Goal: Task Accomplishment & Management: Manage account settings

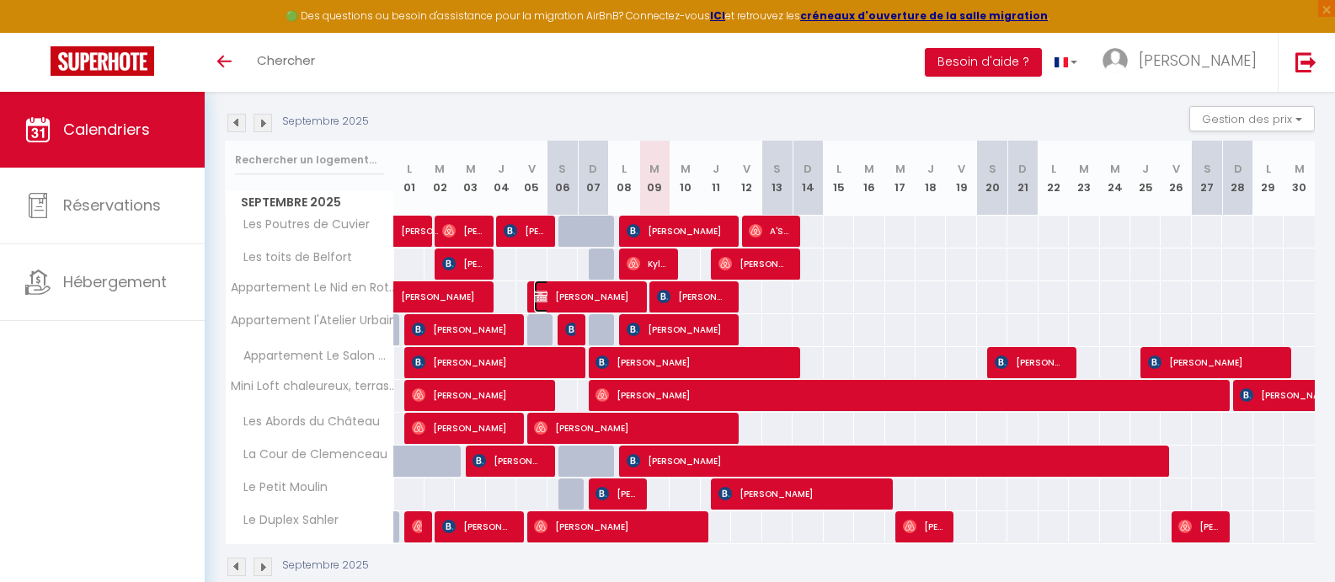
click at [607, 293] on span "[PERSON_NAME]" at bounding box center [584, 296] width 101 height 32
select select "OK"
select select "KO"
select select "0"
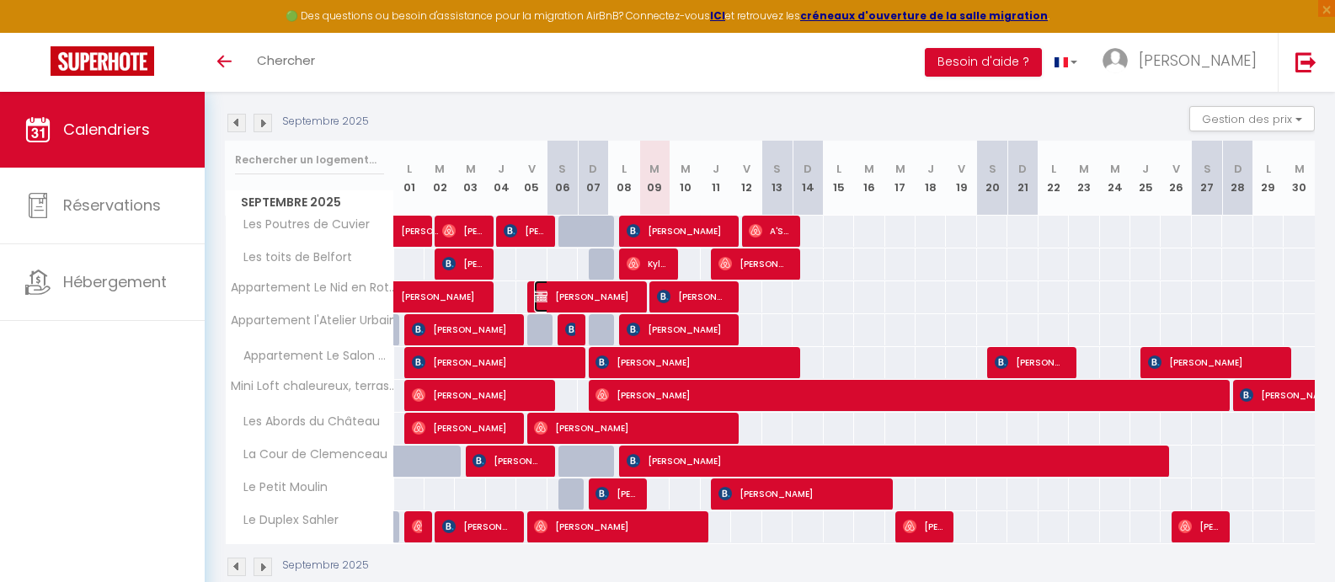
select select "1"
select select
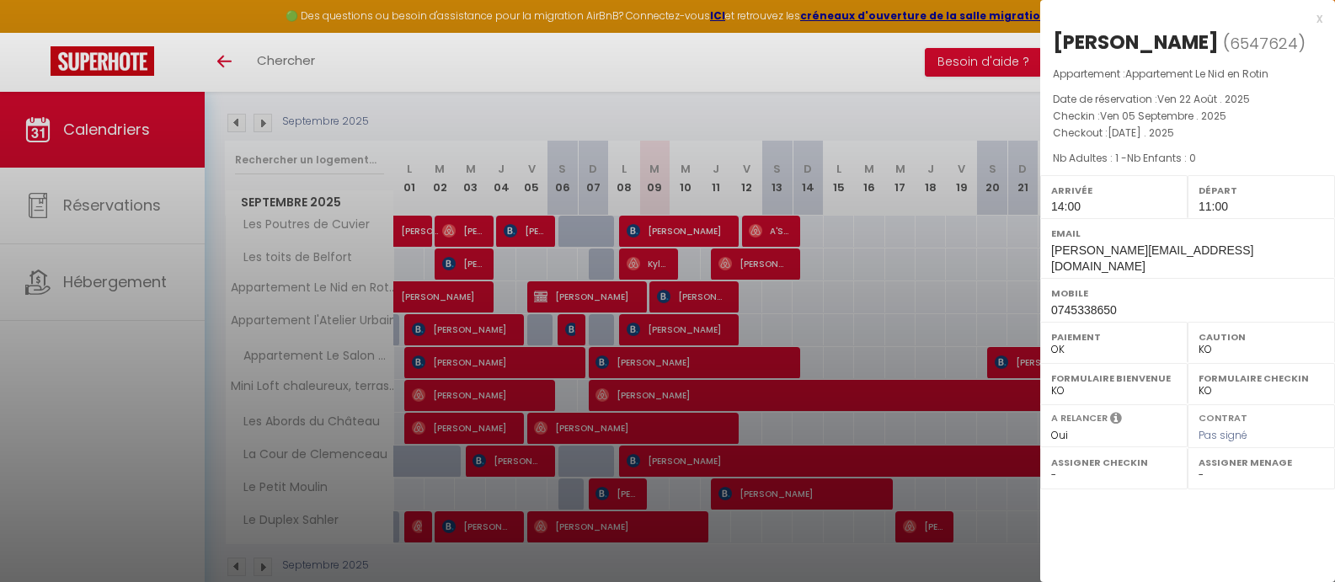
click at [834, 61] on div at bounding box center [667, 291] width 1335 height 582
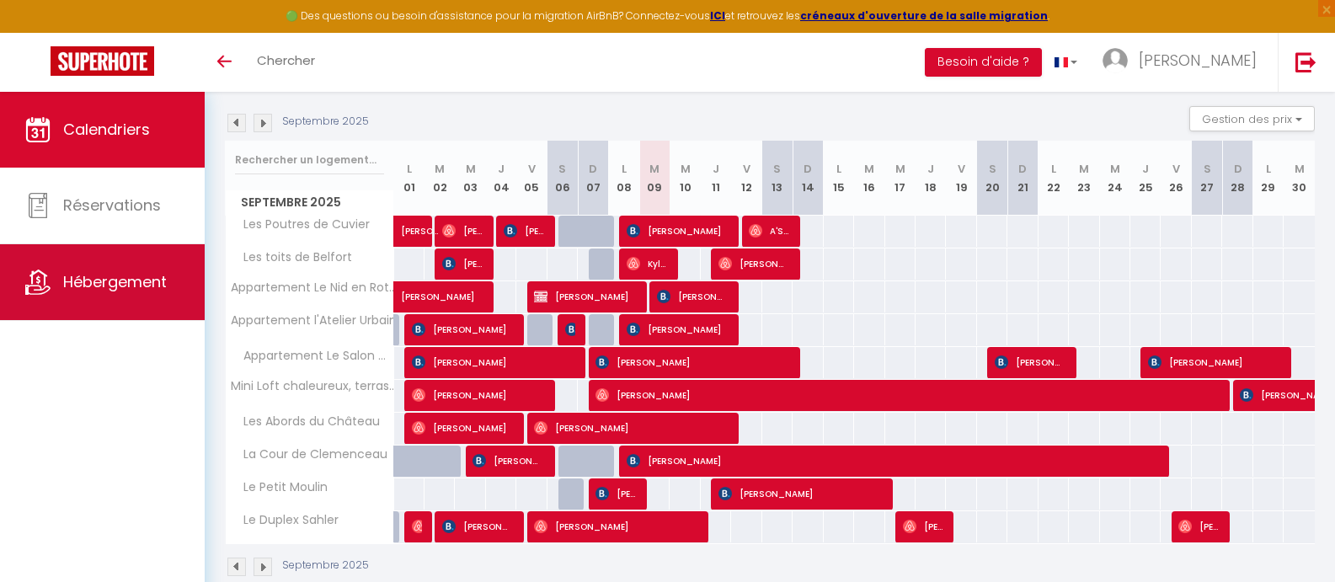
click at [56, 294] on link "Hébergement" at bounding box center [102, 282] width 205 height 76
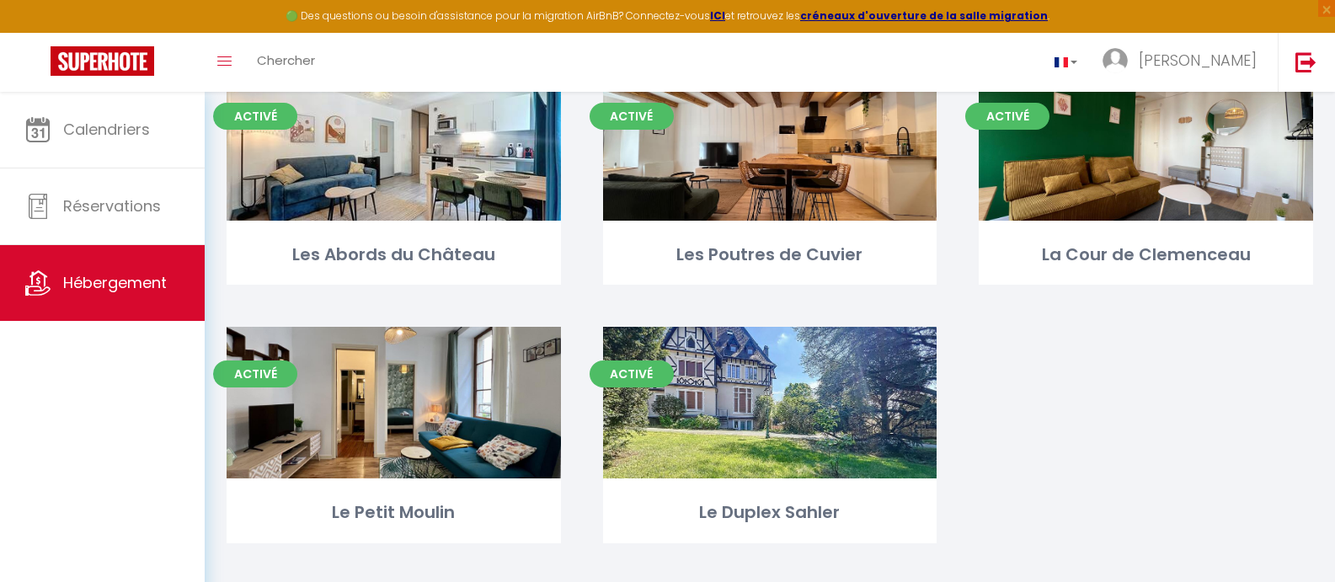
scroll to position [168, 0]
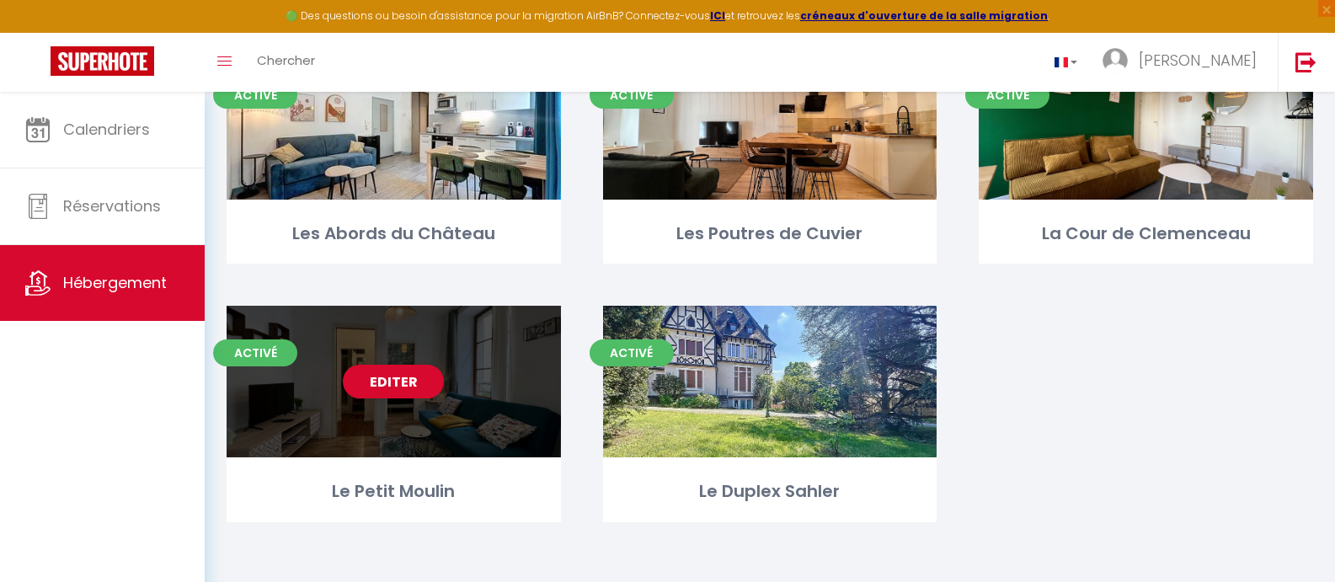
click at [476, 386] on div "Editer" at bounding box center [394, 382] width 334 height 152
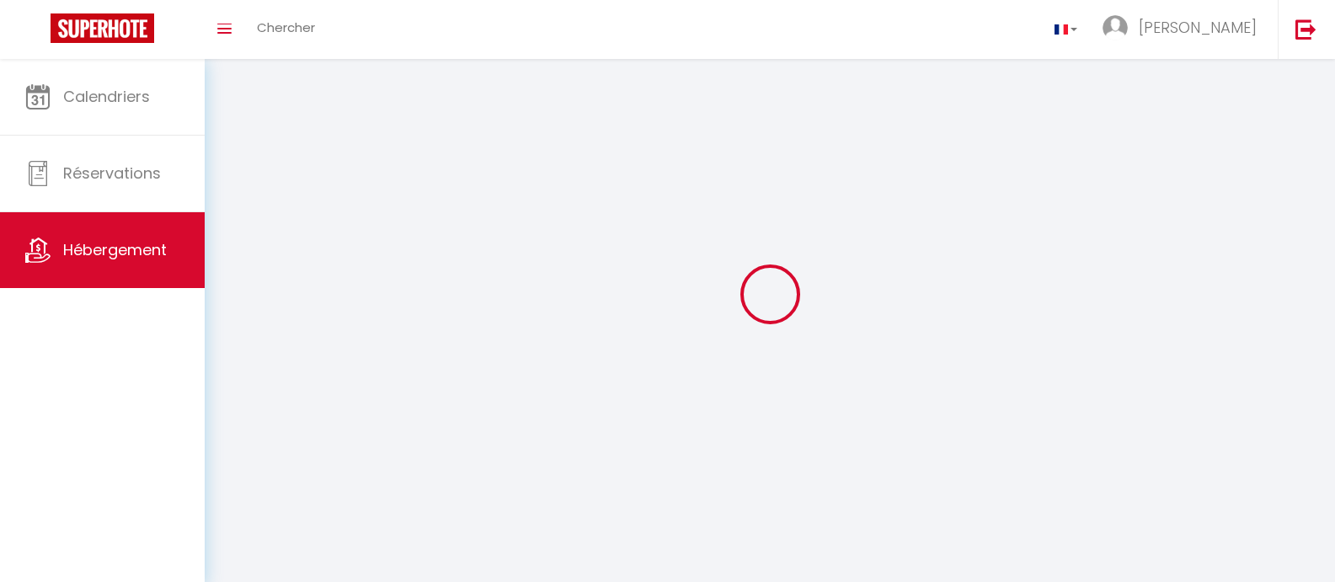
select select "28"
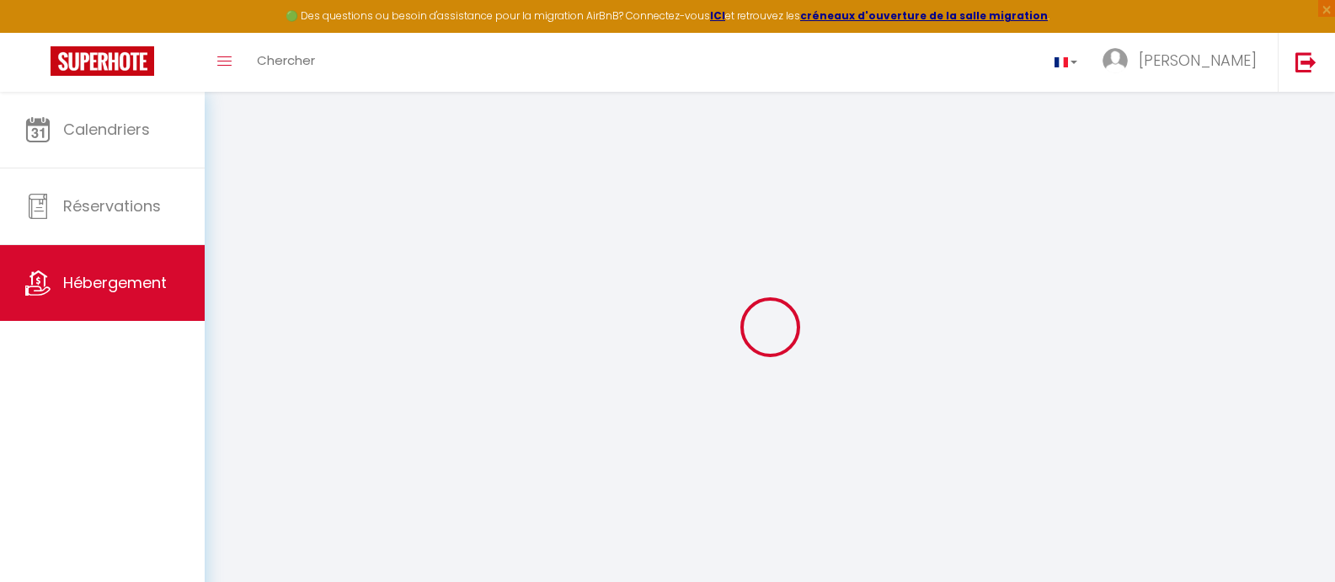
select select
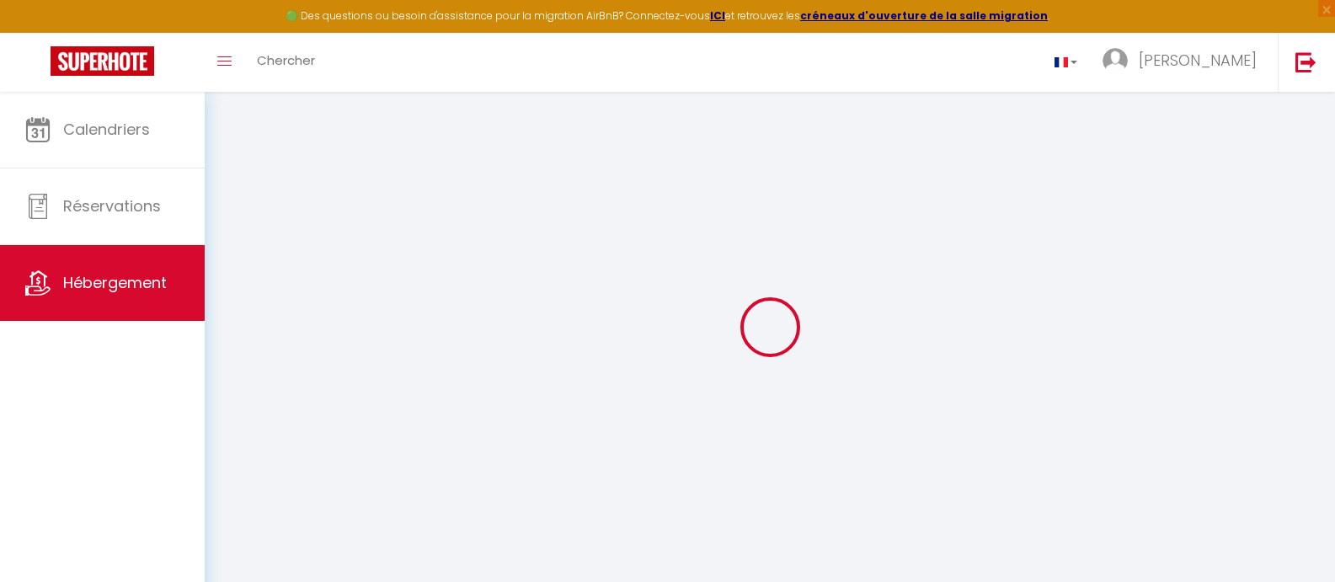
select select
checkbox input "false"
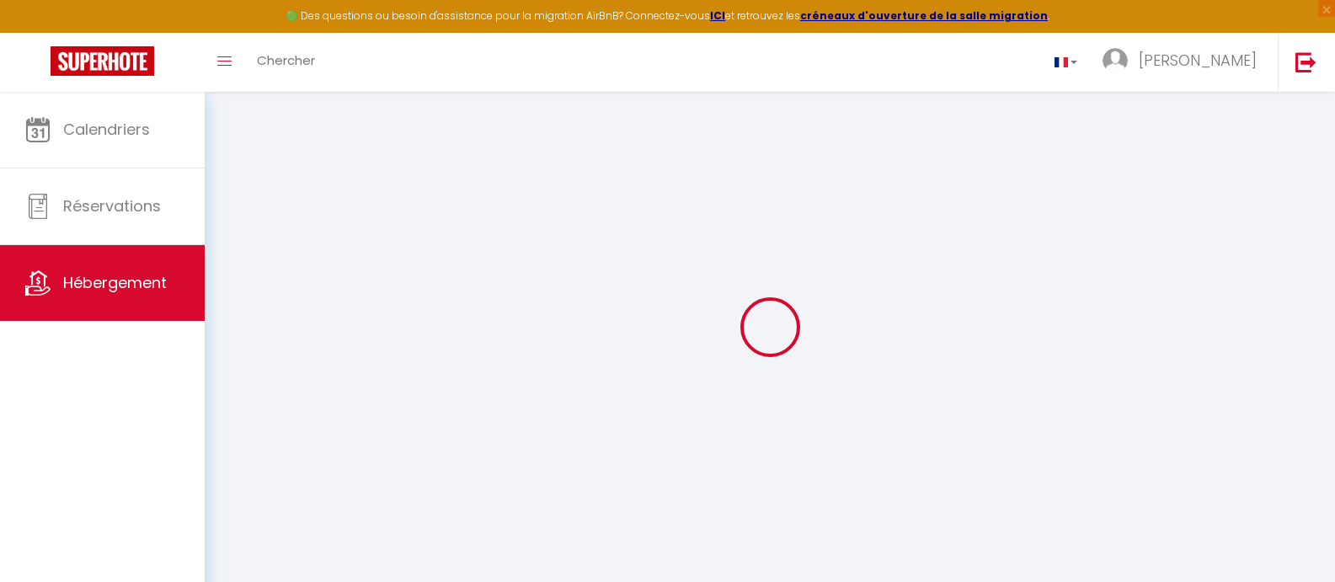
select select
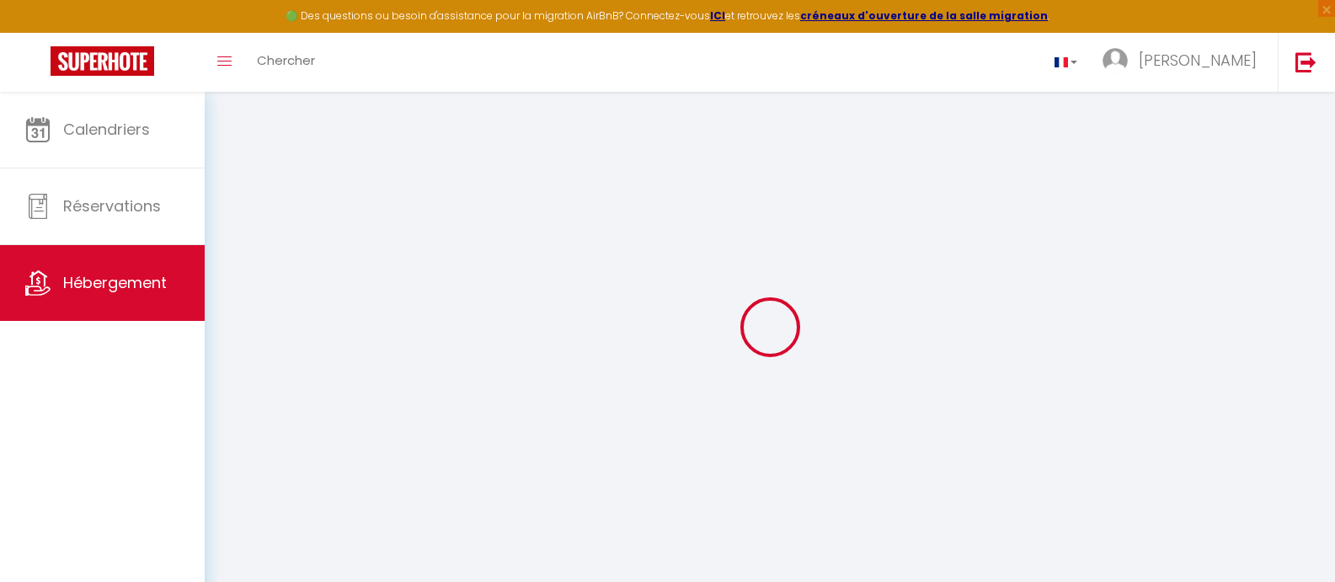
select select
checkbox input "false"
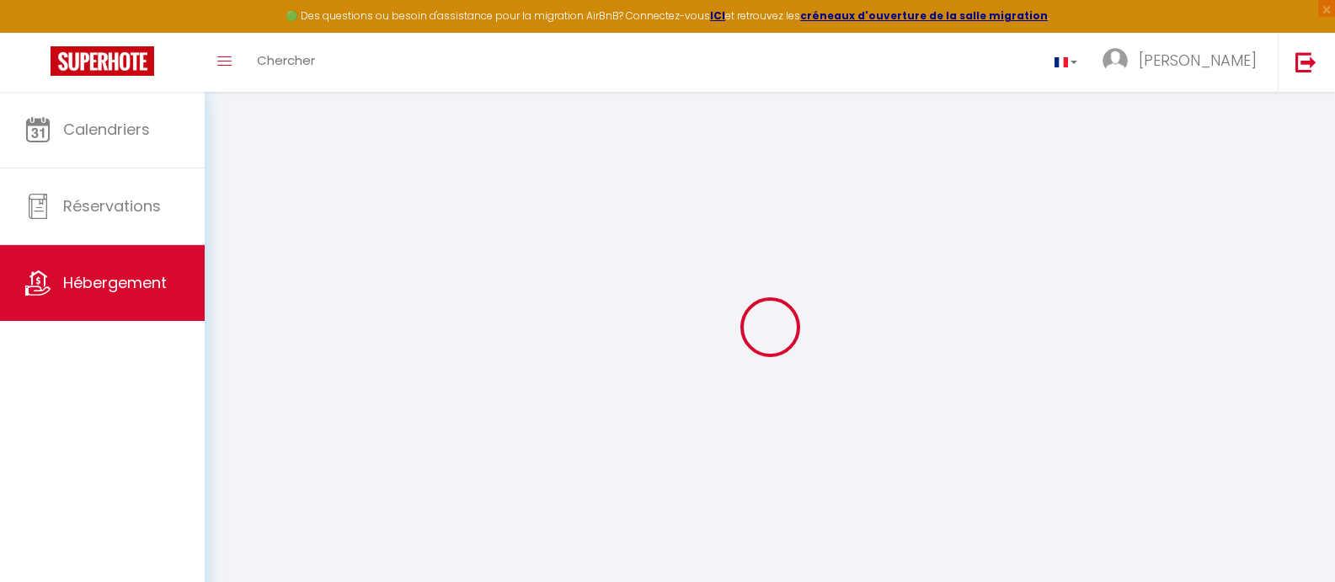
checkbox input "false"
select select
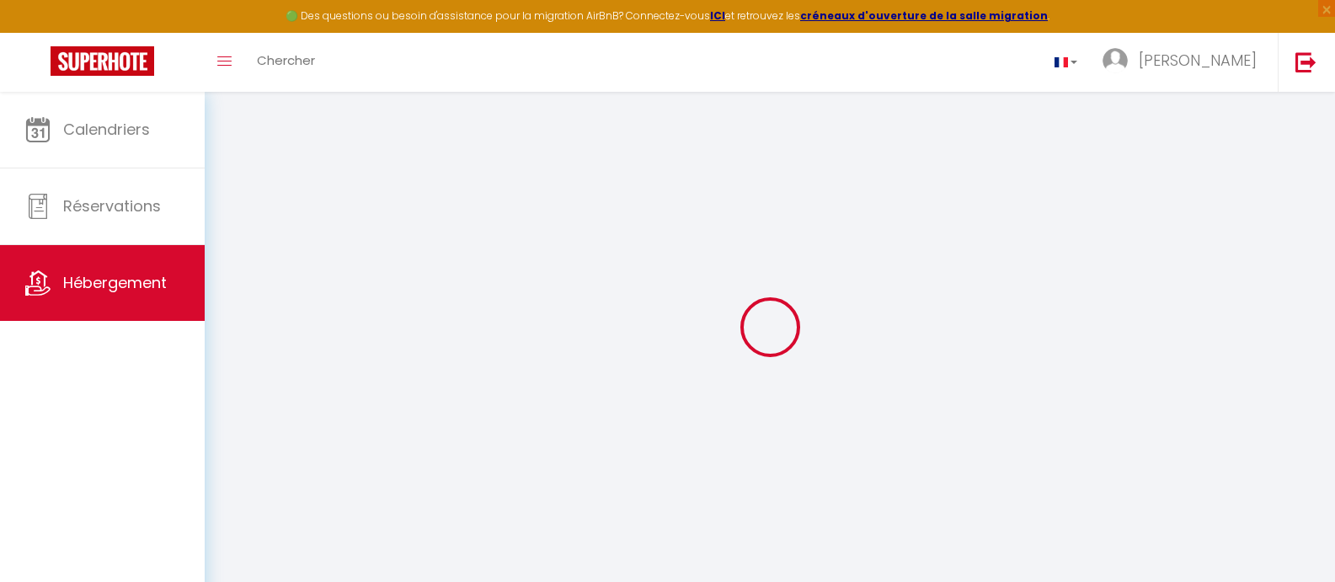
select select
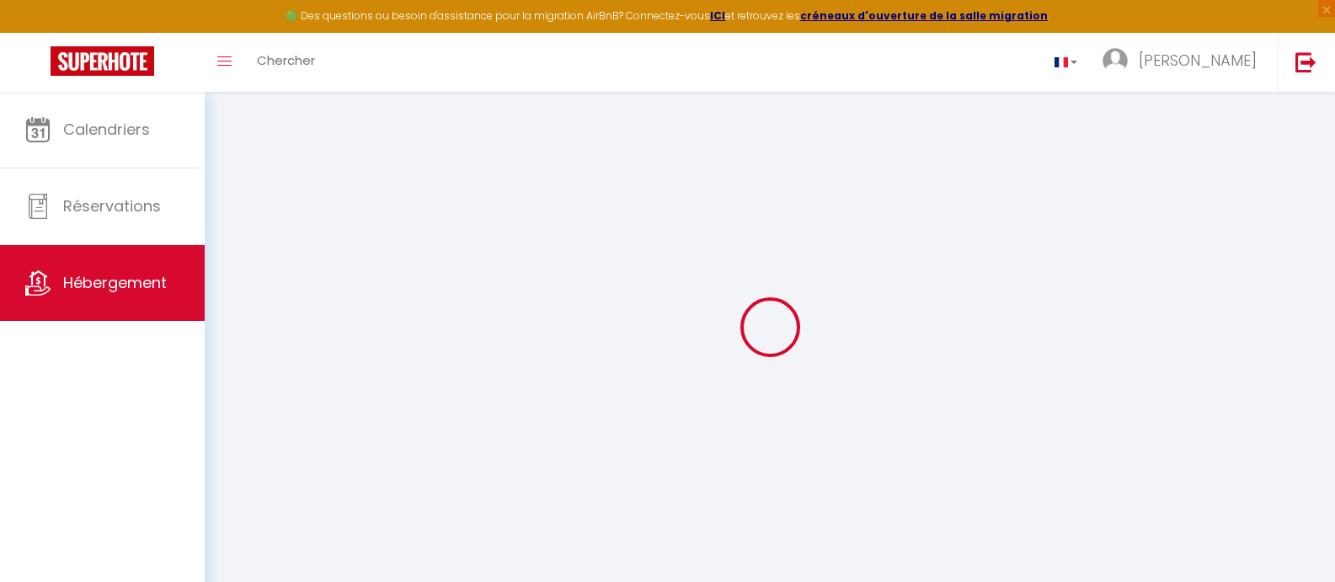
checkbox input "false"
select select
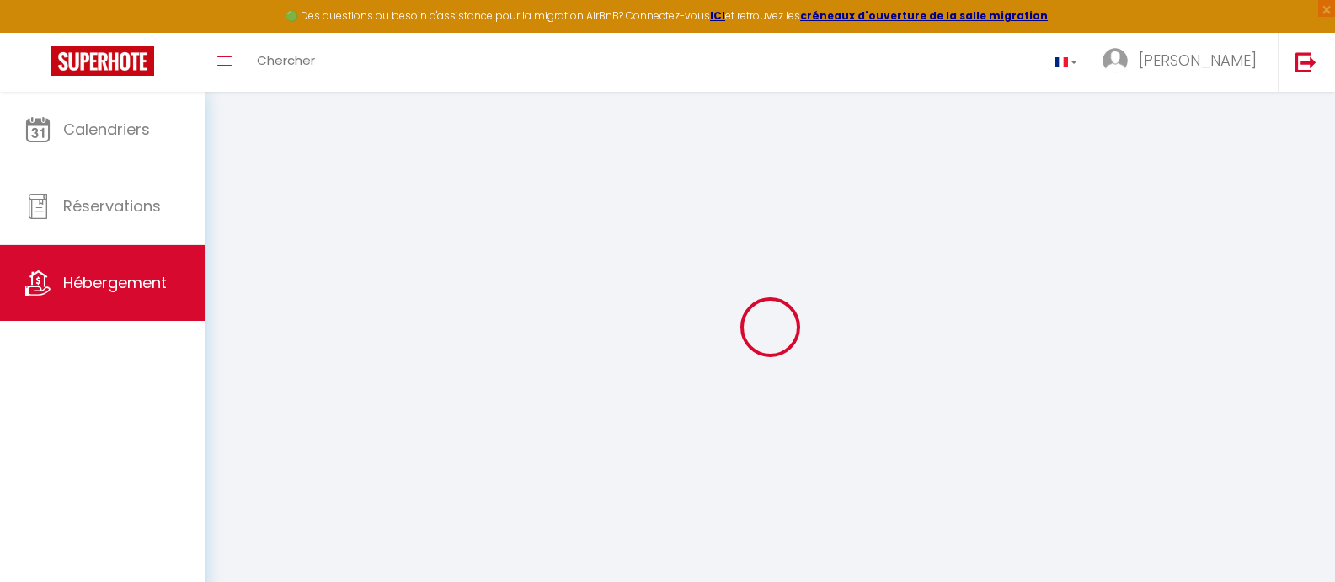
select select
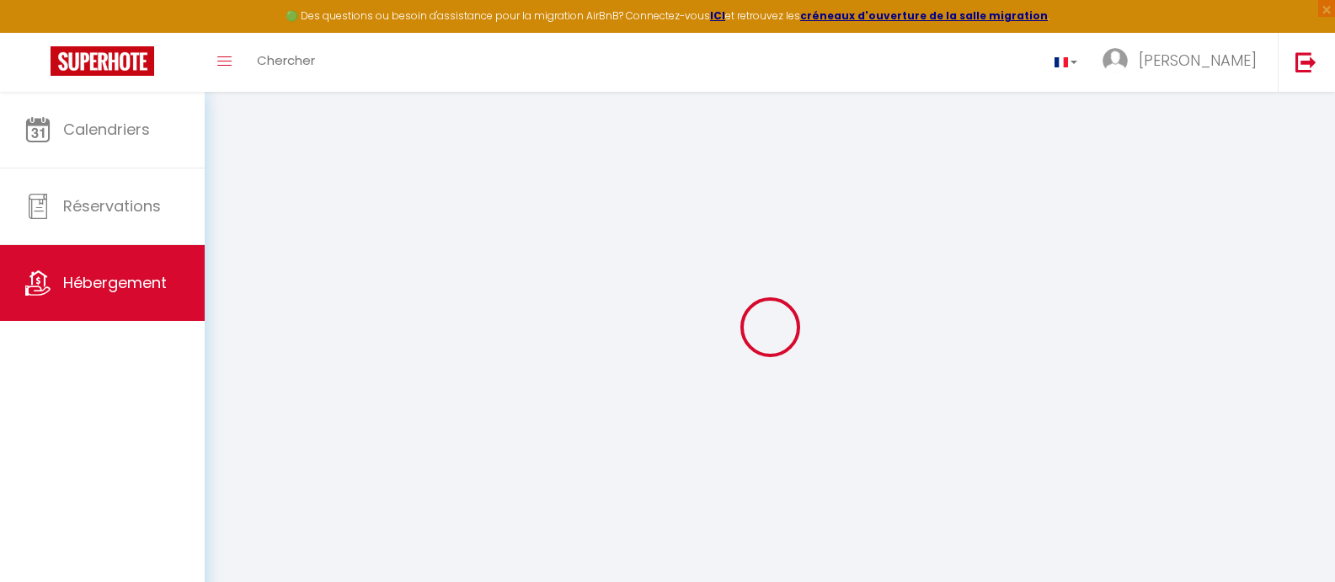
select select
checkbox input "false"
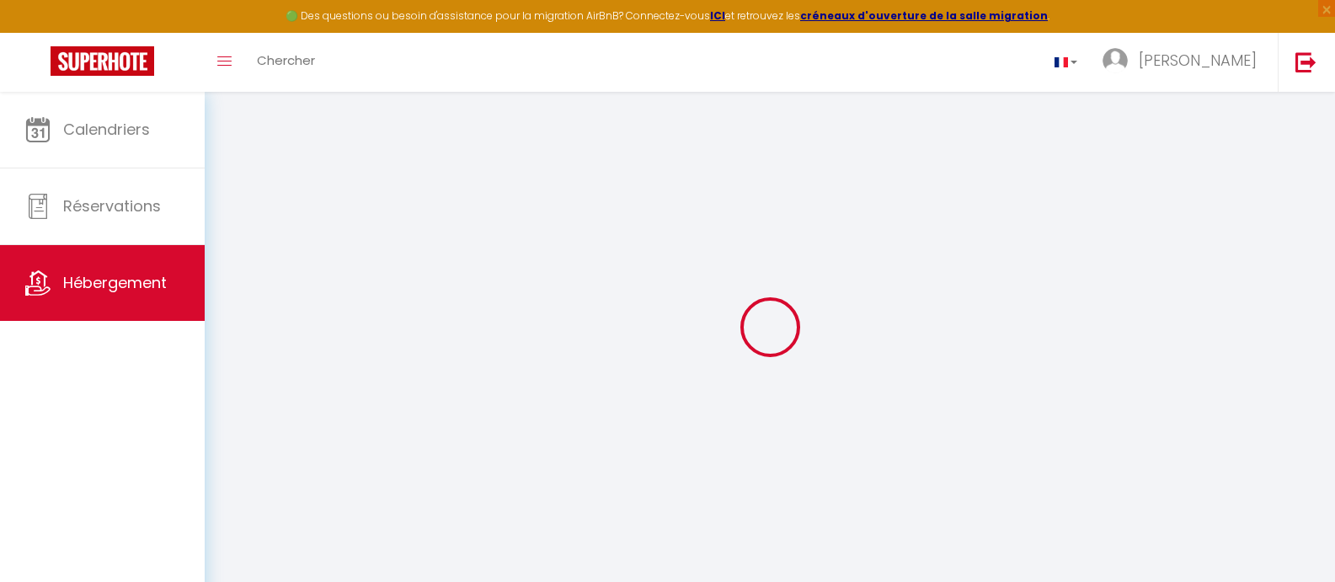
checkbox input "false"
select select
type input "Le Petit Moulin"
type input "SAS"
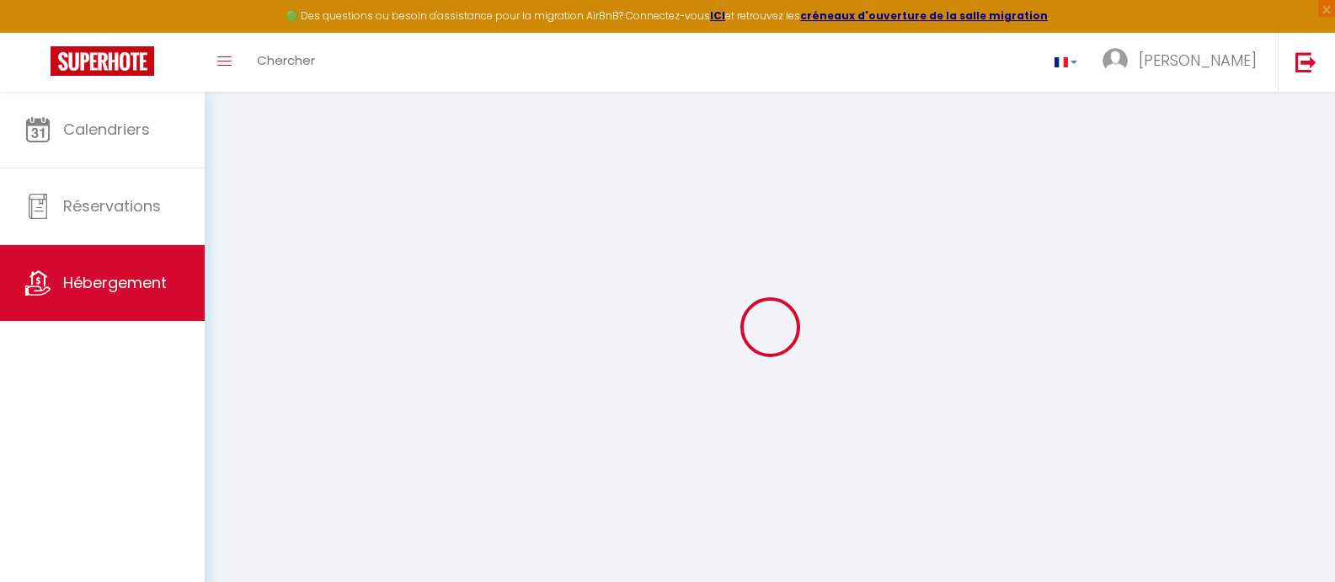
type input "MONLIT"
type input "[STREET_ADDRESS]"
type input "25200"
type input "Montbéliard"
select select "2"
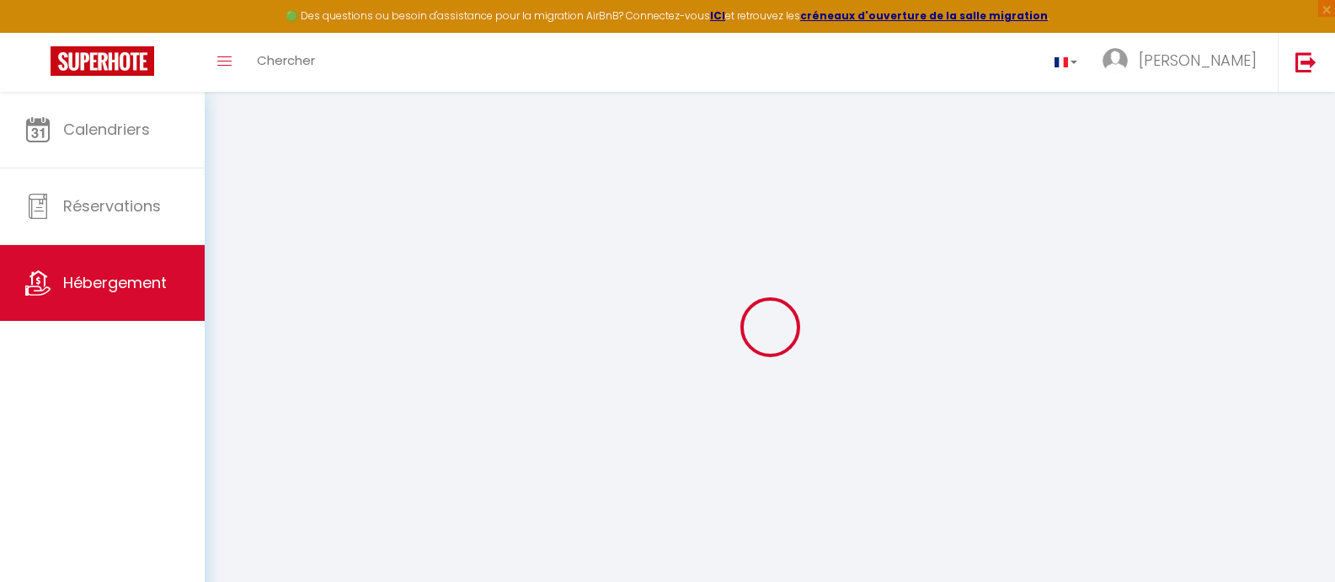
type input "45"
type input "57"
type input "3.10"
select select
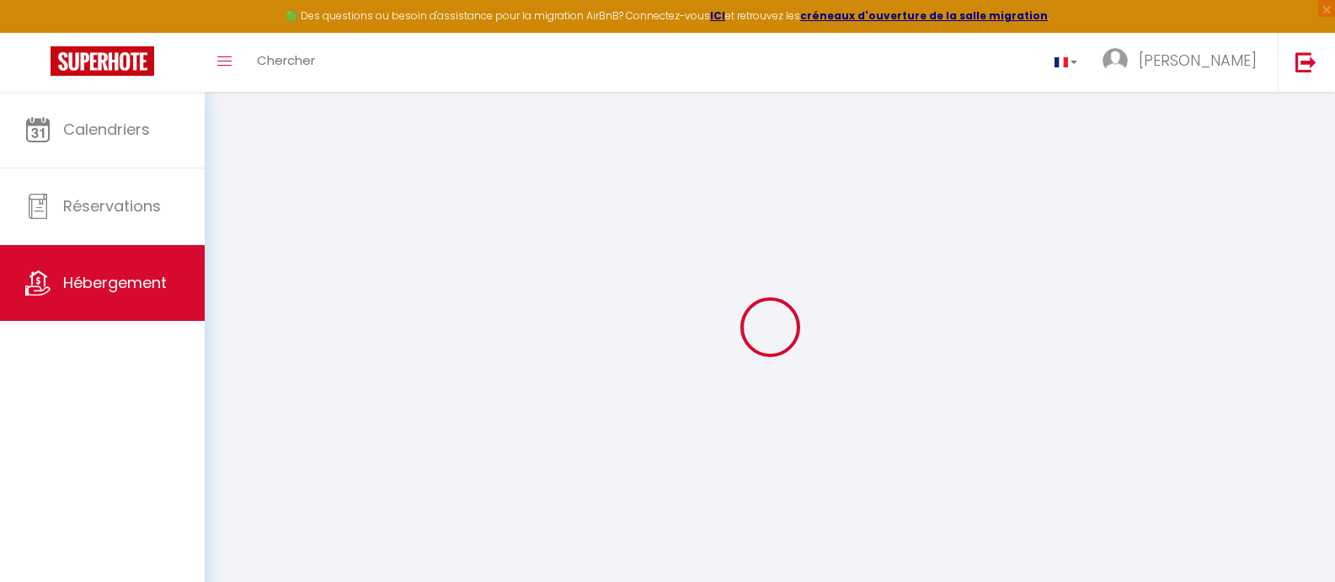
select select
type input "[STREET_ADDRESS]"
type input "25200"
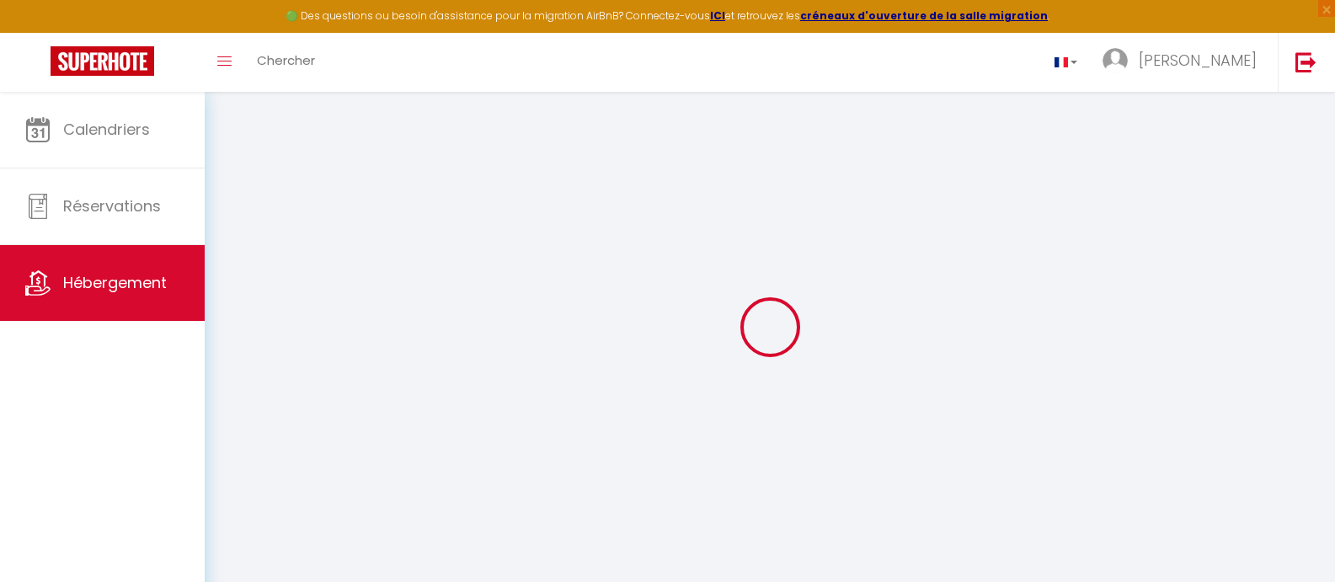
type input "Montbéliard"
type input "[DOMAIN_NAME][EMAIL_ADDRESS][DOMAIN_NAME]"
select select
checkbox input "false"
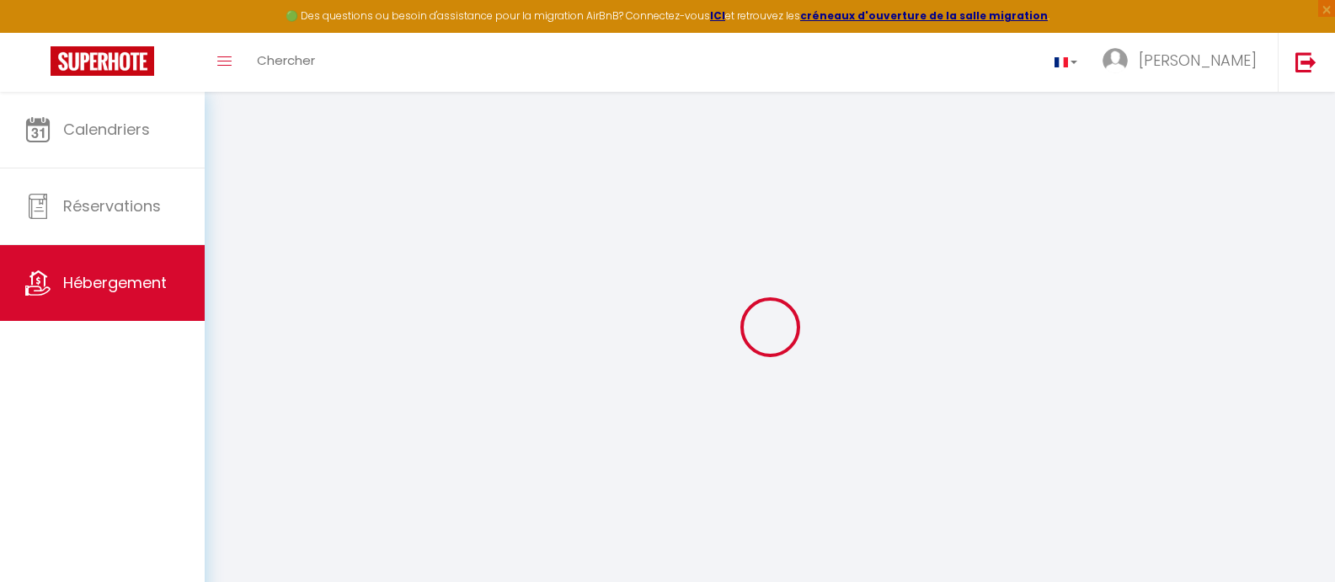
checkbox input "false"
select select
type input "0"
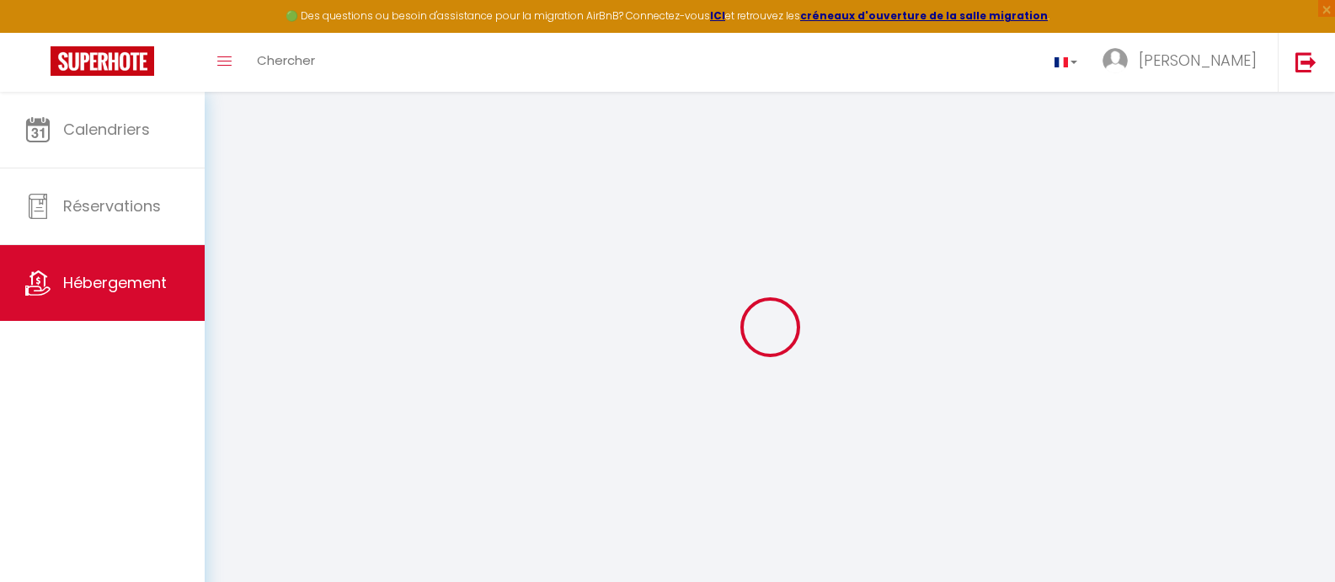
type input "0"
select select
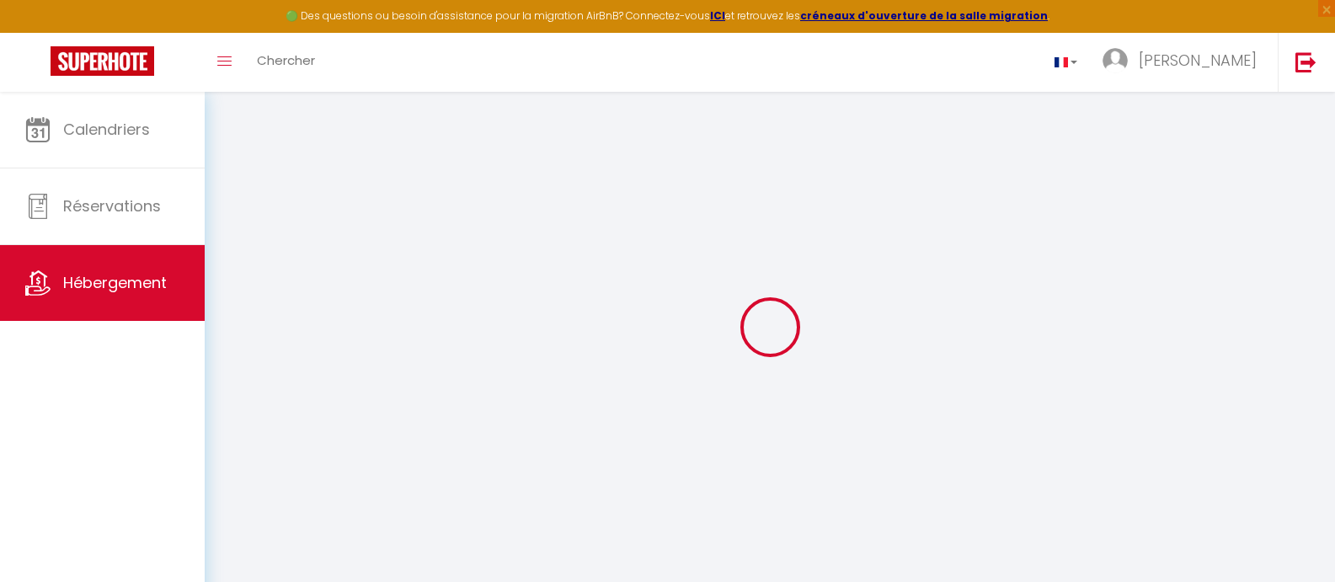
select select
checkbox input "false"
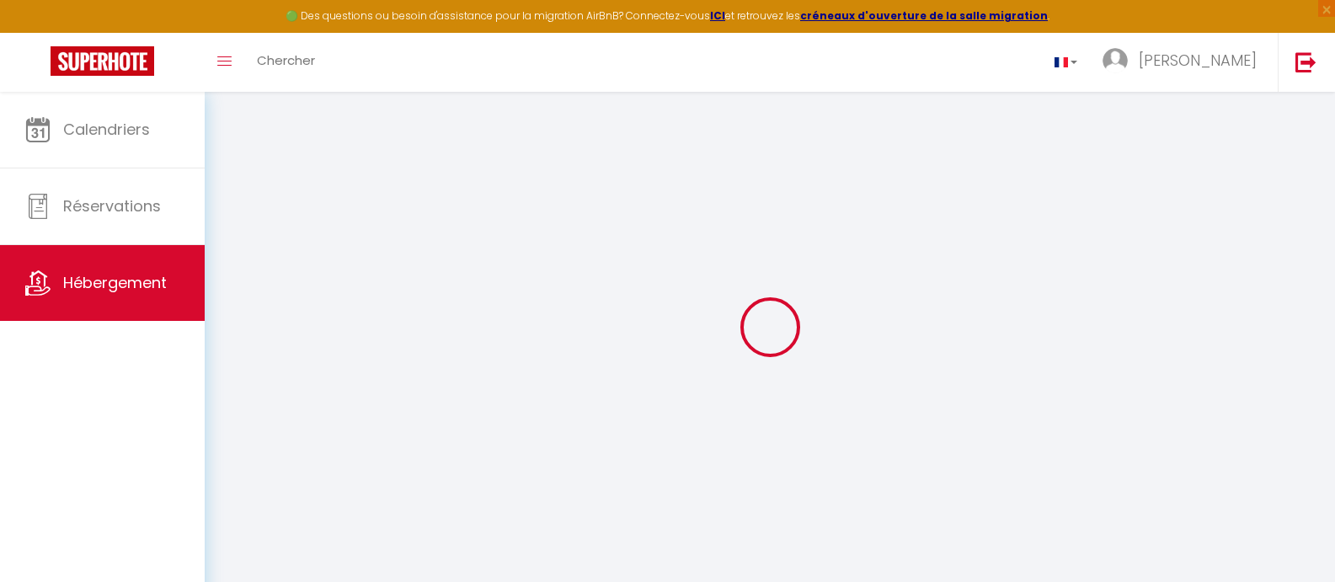
checkbox input "false"
select select
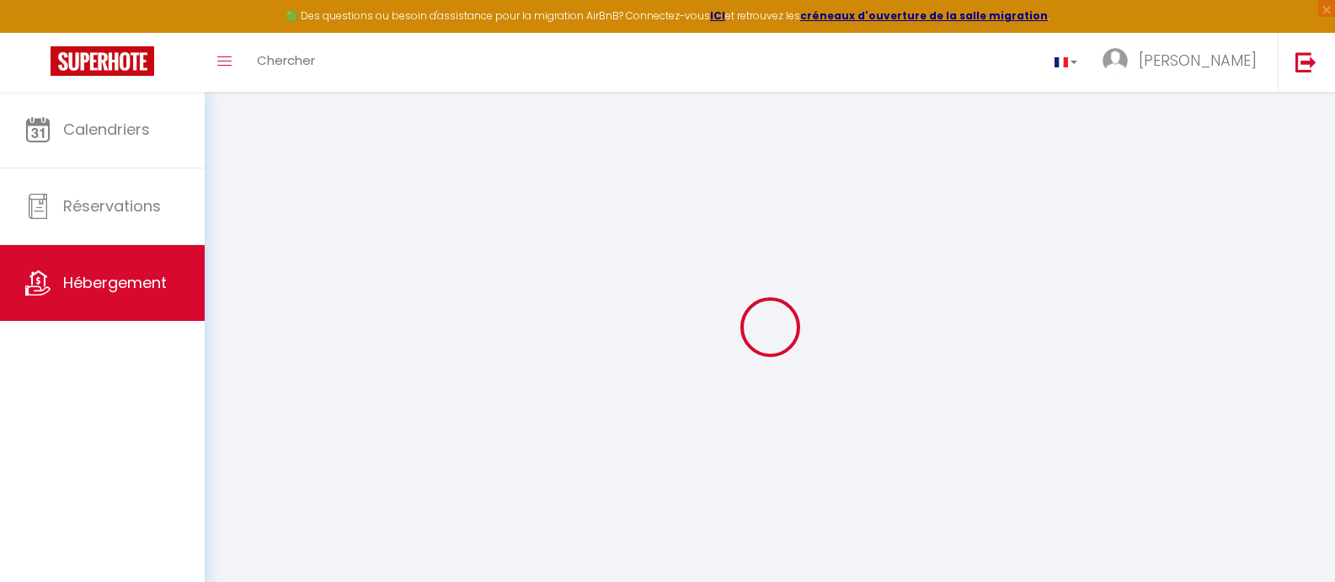
select select
checkbox input "false"
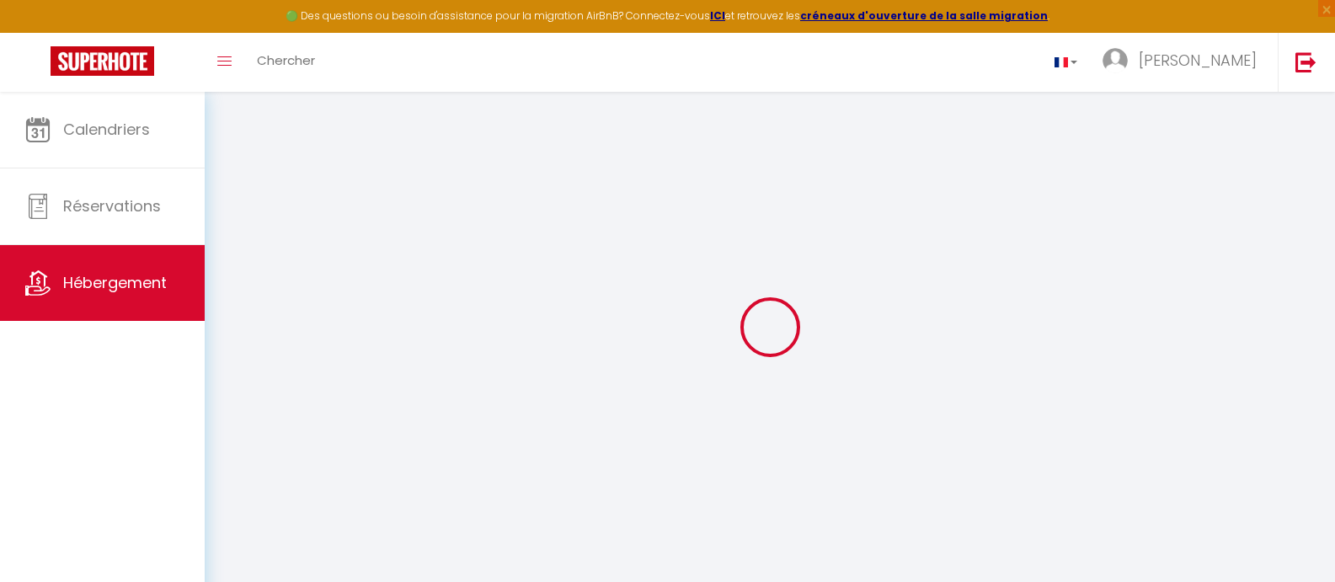
checkbox input "false"
select select
checkbox input "false"
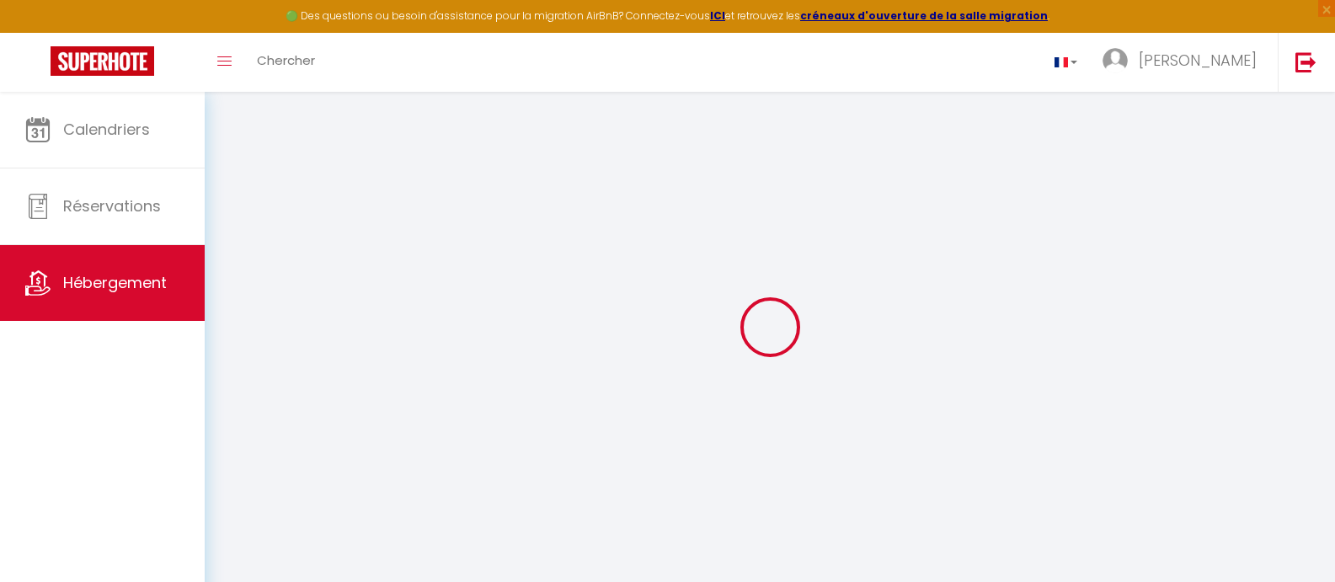
checkbox input "false"
select select "15:00"
select select "23:45"
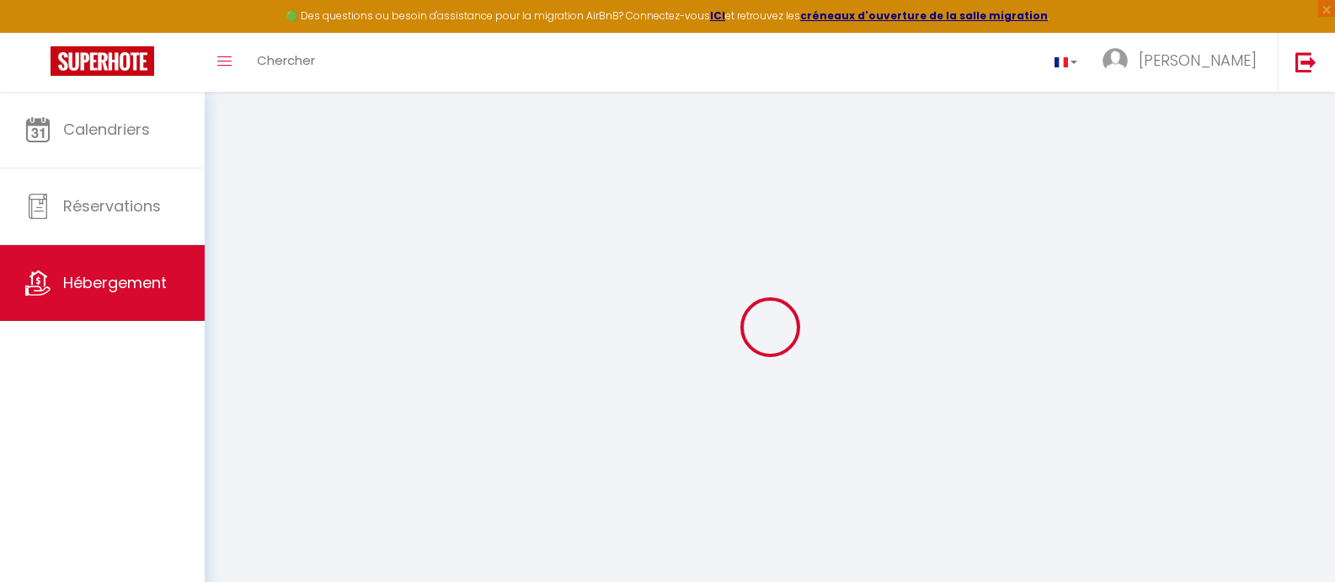
select select "11:00"
select select "30"
select select "120"
select select
checkbox input "false"
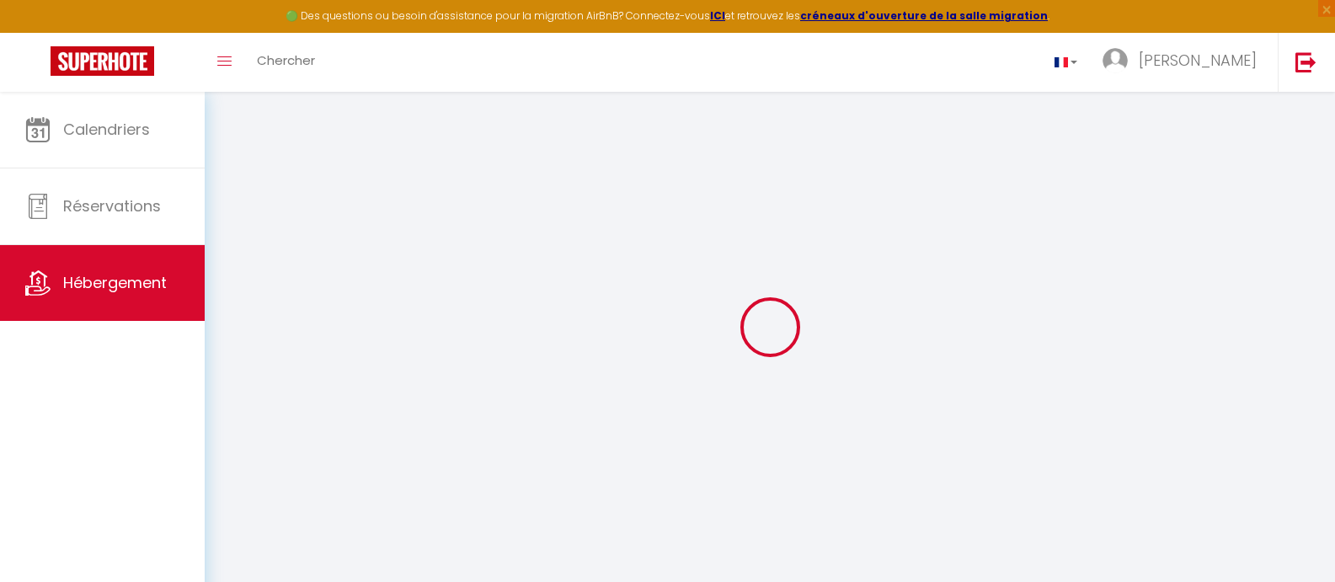
checkbox input "false"
select select
checkbox input "false"
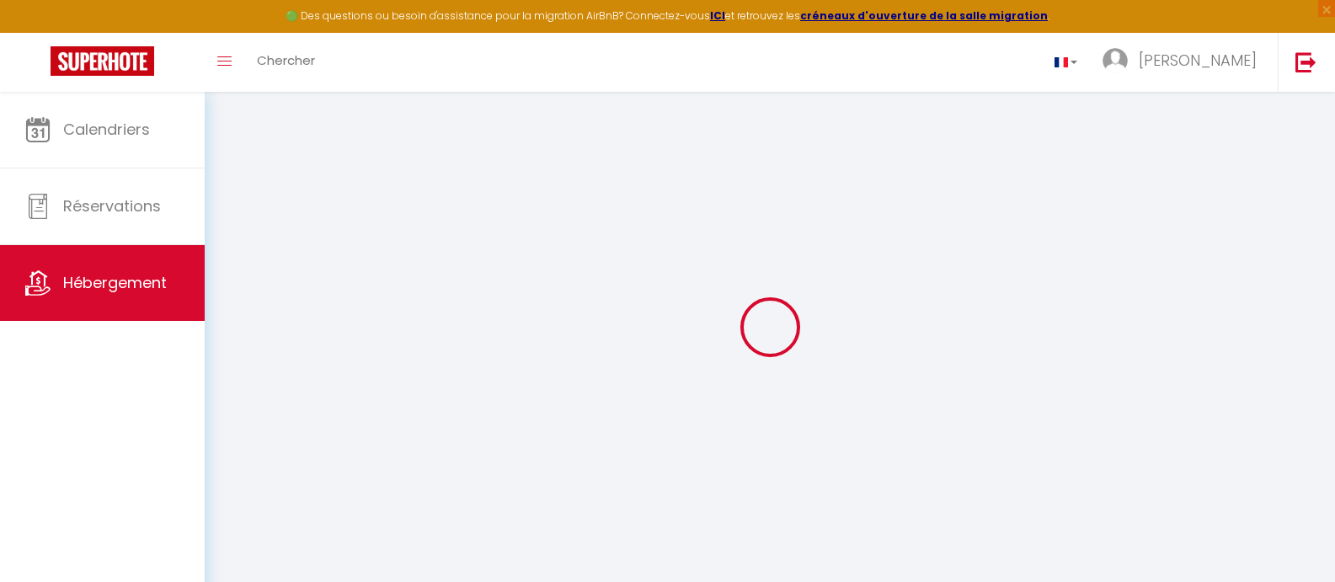
checkbox input "false"
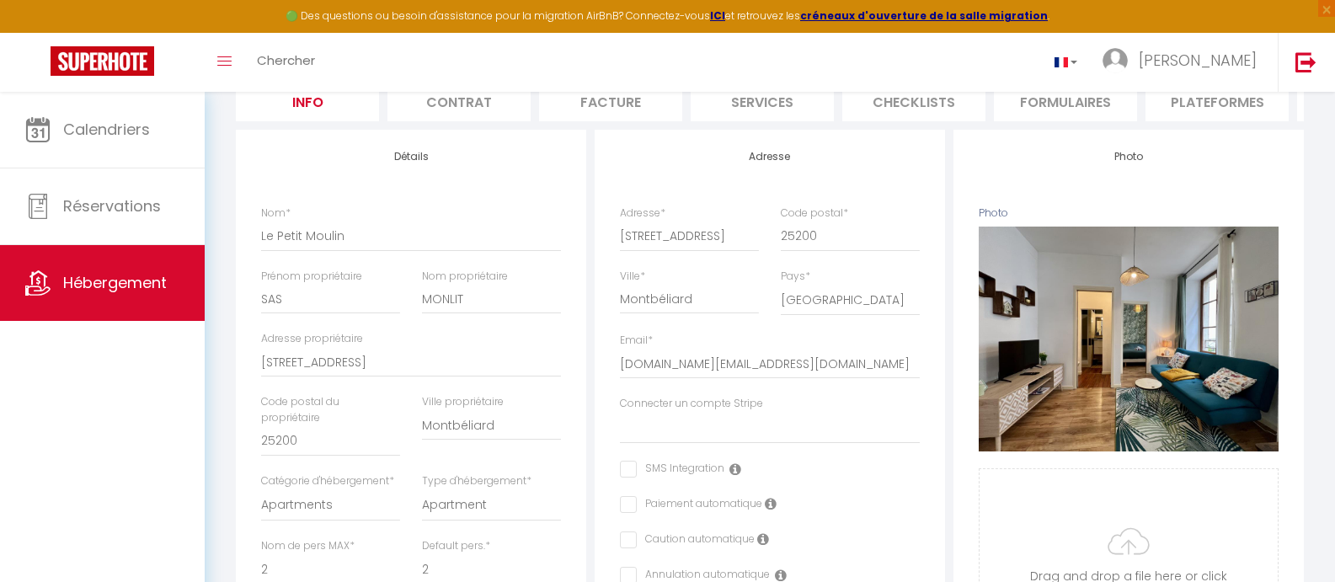
scroll to position [168, 0]
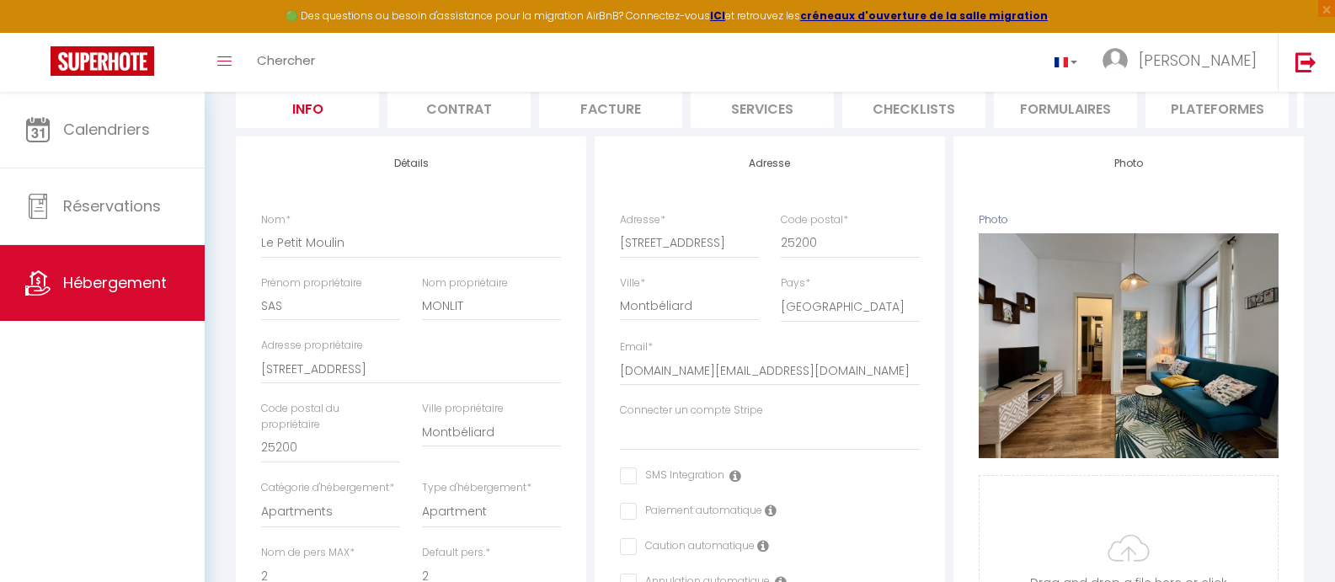
click at [431, 117] on li "Contrat" at bounding box center [458, 107] width 143 height 41
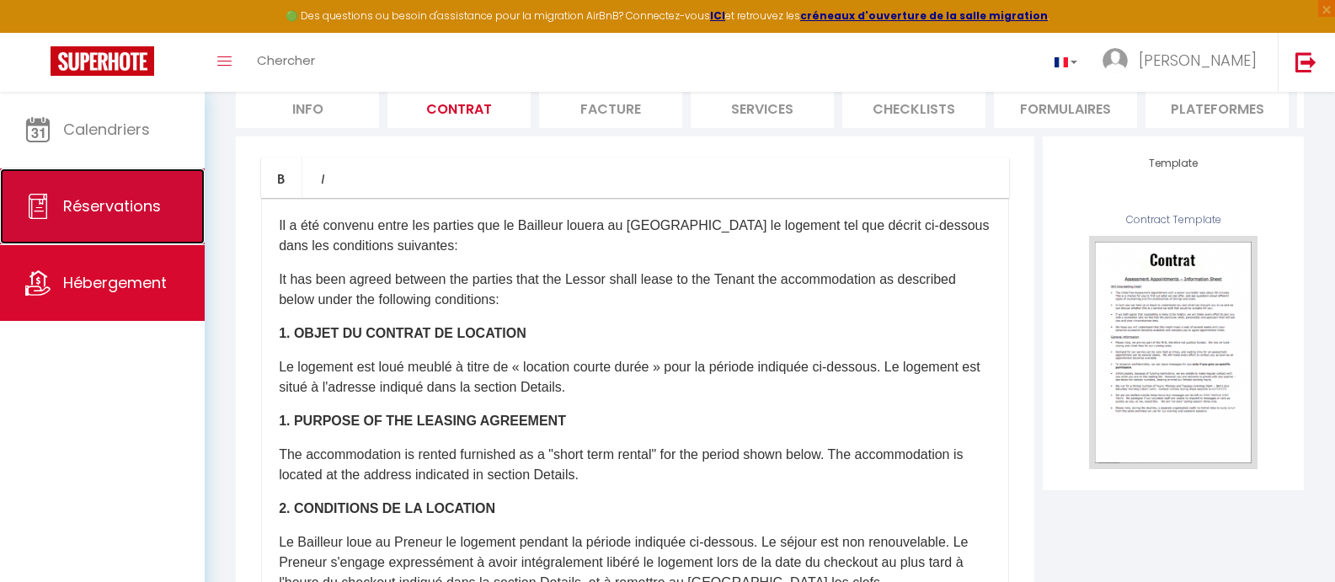
click at [108, 186] on link "Réservations" at bounding box center [102, 206] width 205 height 76
select select "not_cancelled"
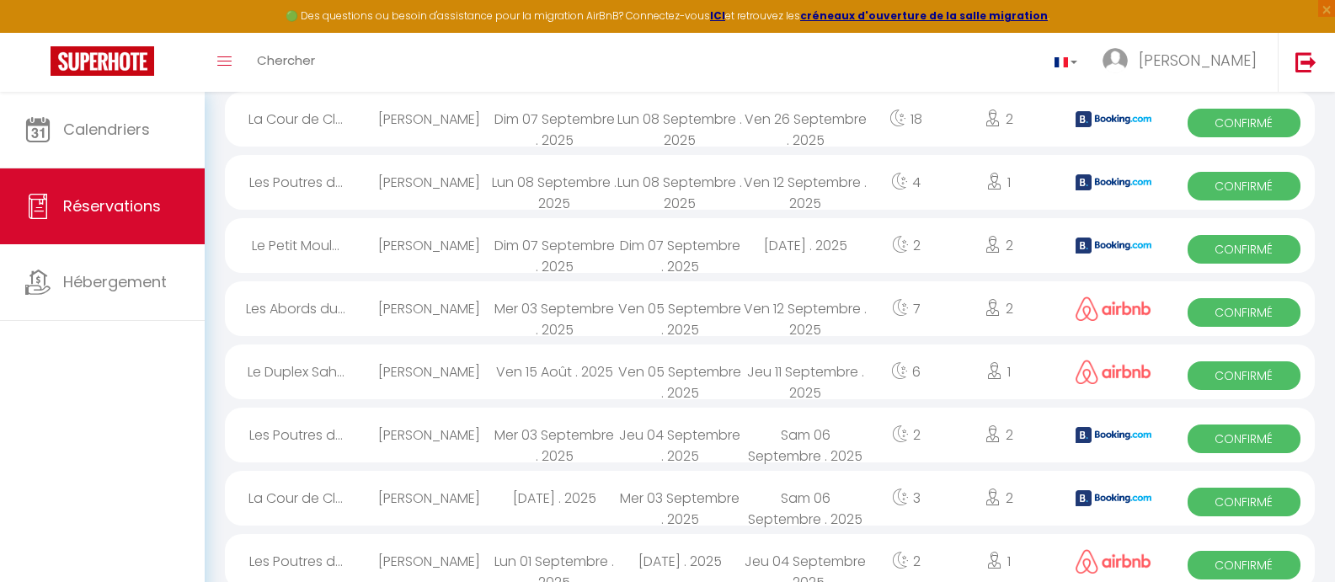
scroll to position [505, 0]
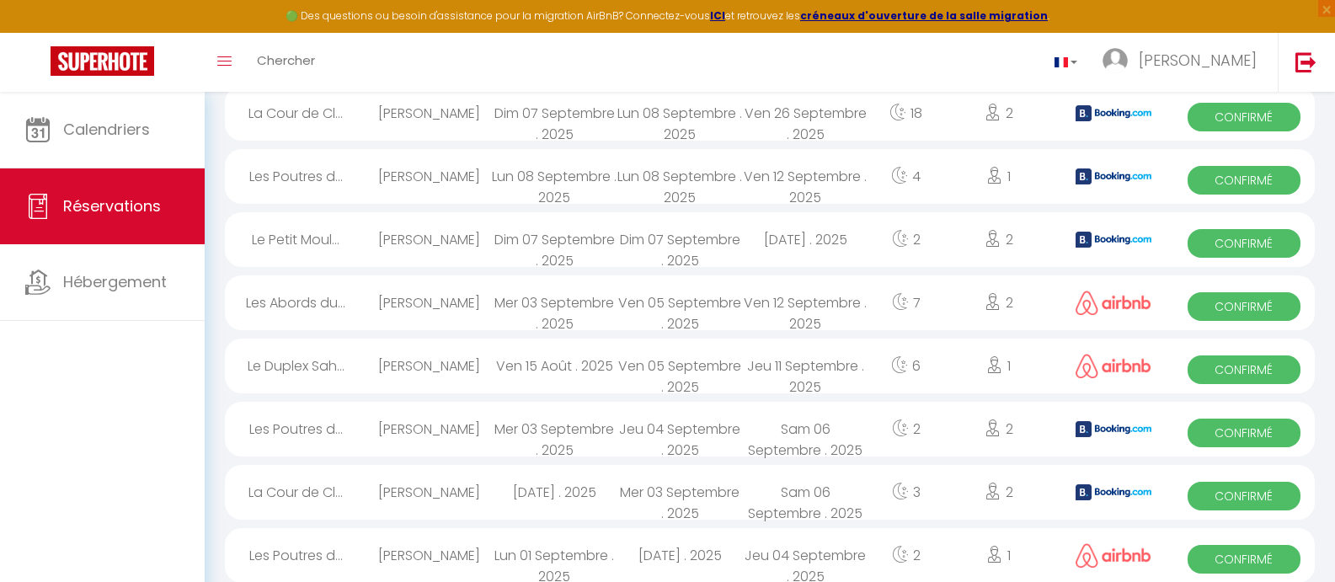
click at [283, 361] on div "Le Duplex Sah..." at bounding box center [295, 365] width 141 height 55
select select "OK"
select select "0"
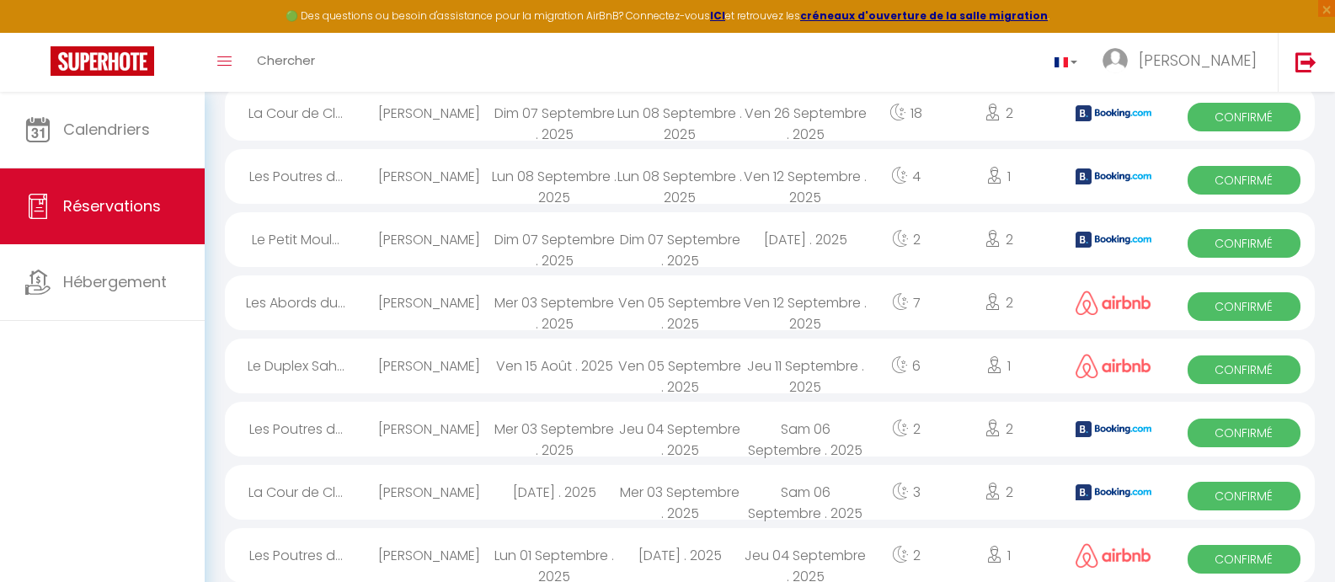
select select "1"
select select
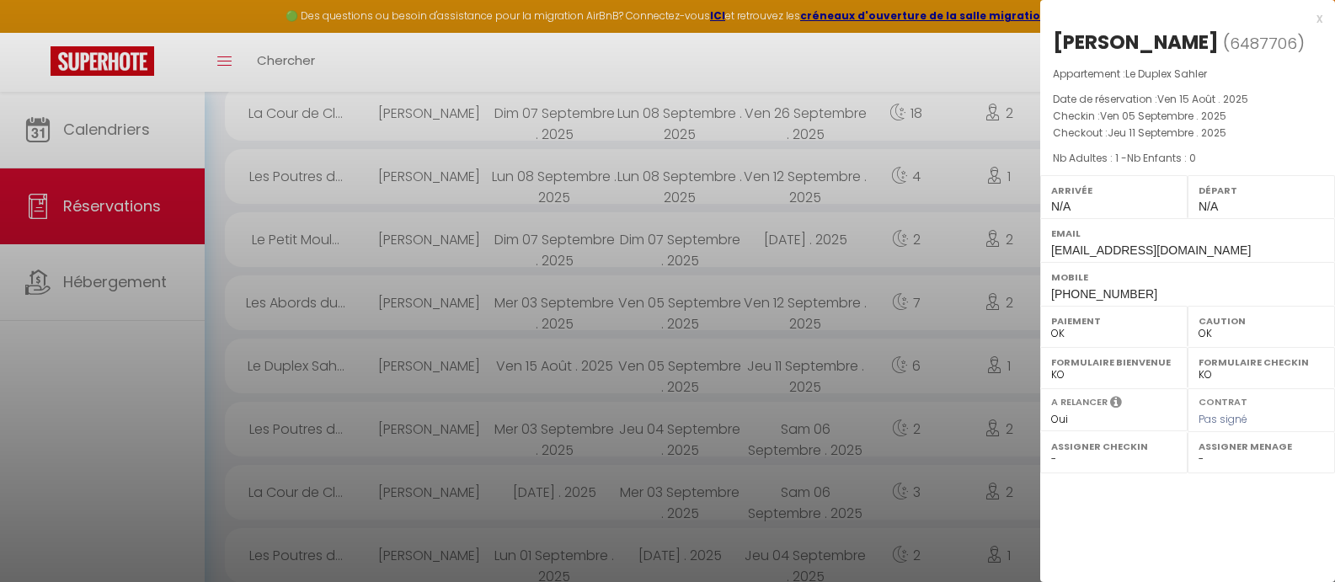
click at [109, 406] on div at bounding box center [667, 291] width 1335 height 582
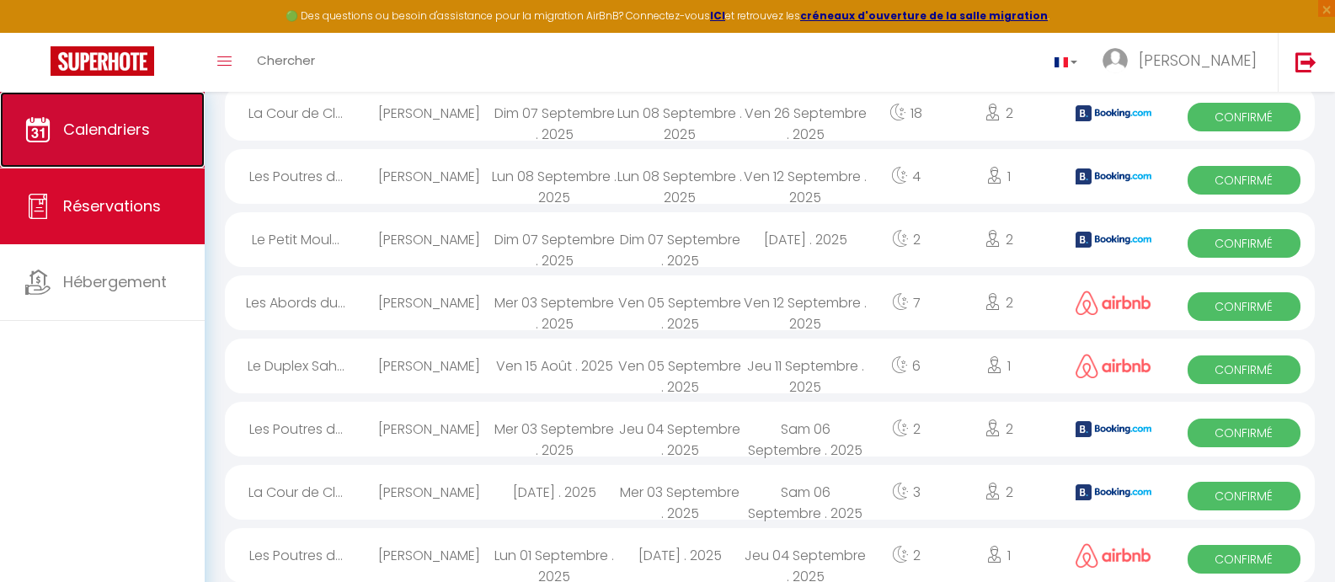
click at [115, 128] on span "Calendriers" at bounding box center [106, 129] width 87 height 21
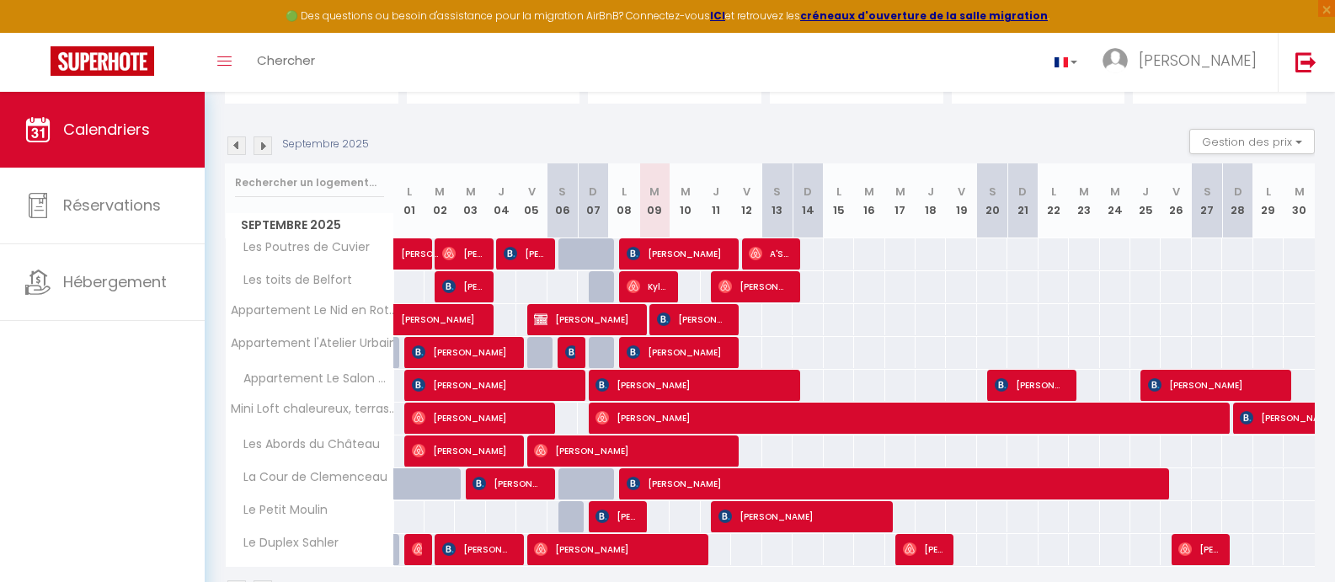
scroll to position [168, 0]
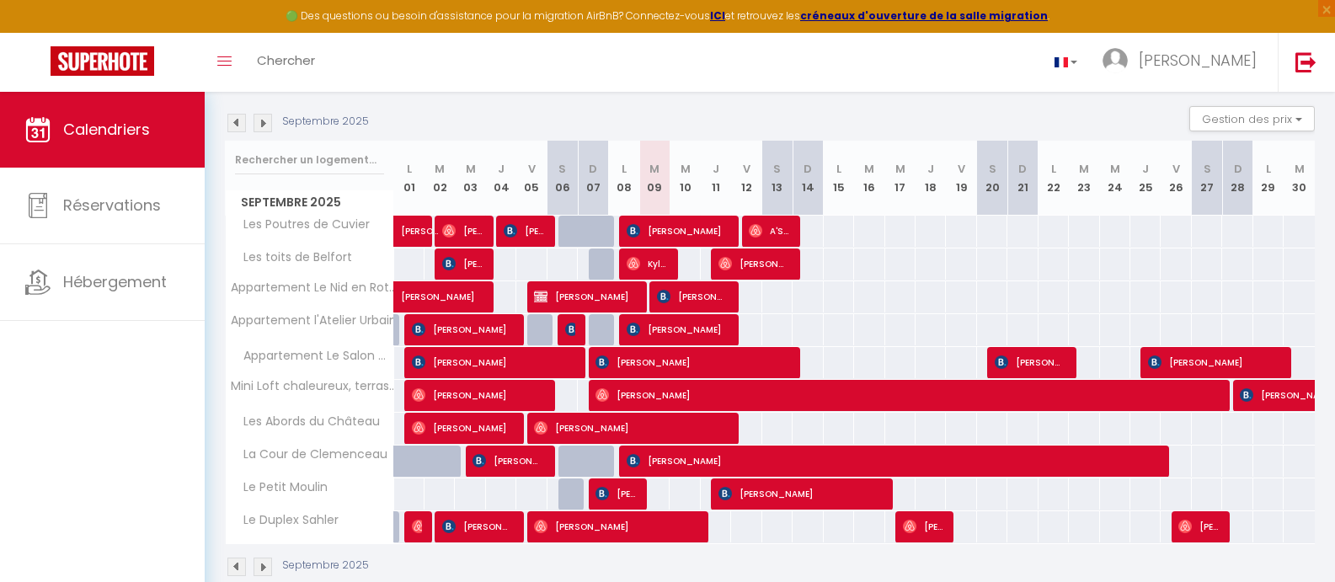
drag, startPoint x: 669, startPoint y: 261, endPoint x: 677, endPoint y: 296, distance: 36.2
click at [675, 295] on tbody "Les Poutres de Cuvier [PERSON_NAME] 42 [PERSON_NAME] 48 [PERSON_NAME] 50 42 42" at bounding box center [771, 379] width 1090 height 328
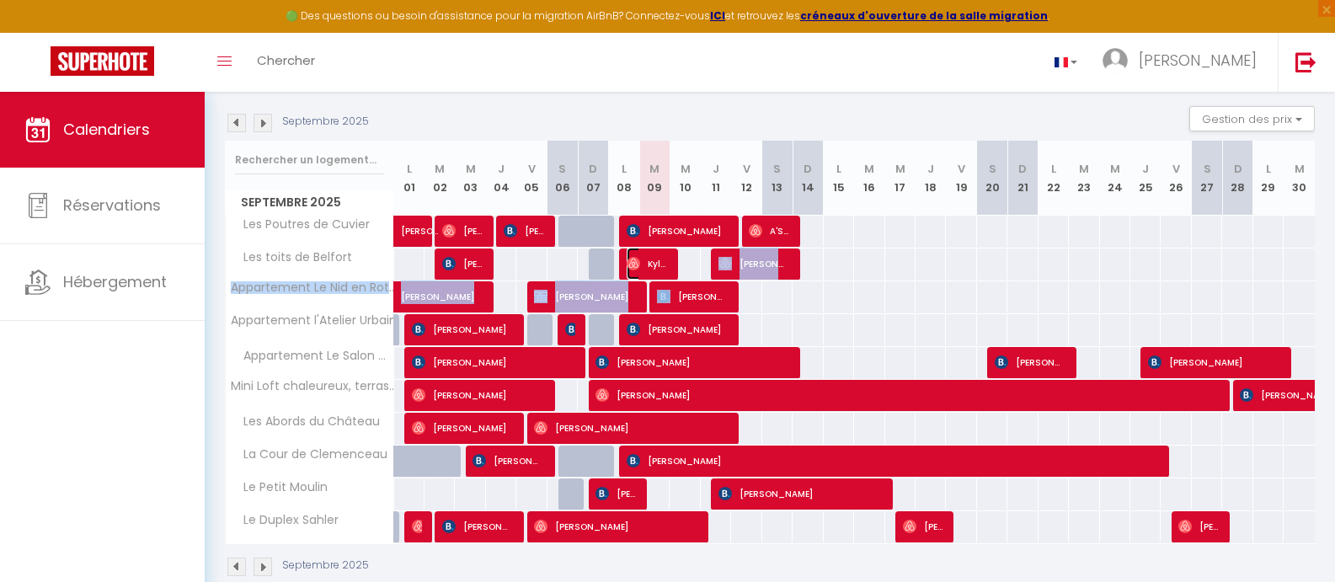
click at [664, 259] on span "Kylian Chaintreau" at bounding box center [646, 264] width 40 height 32
select select "OK"
select select "0"
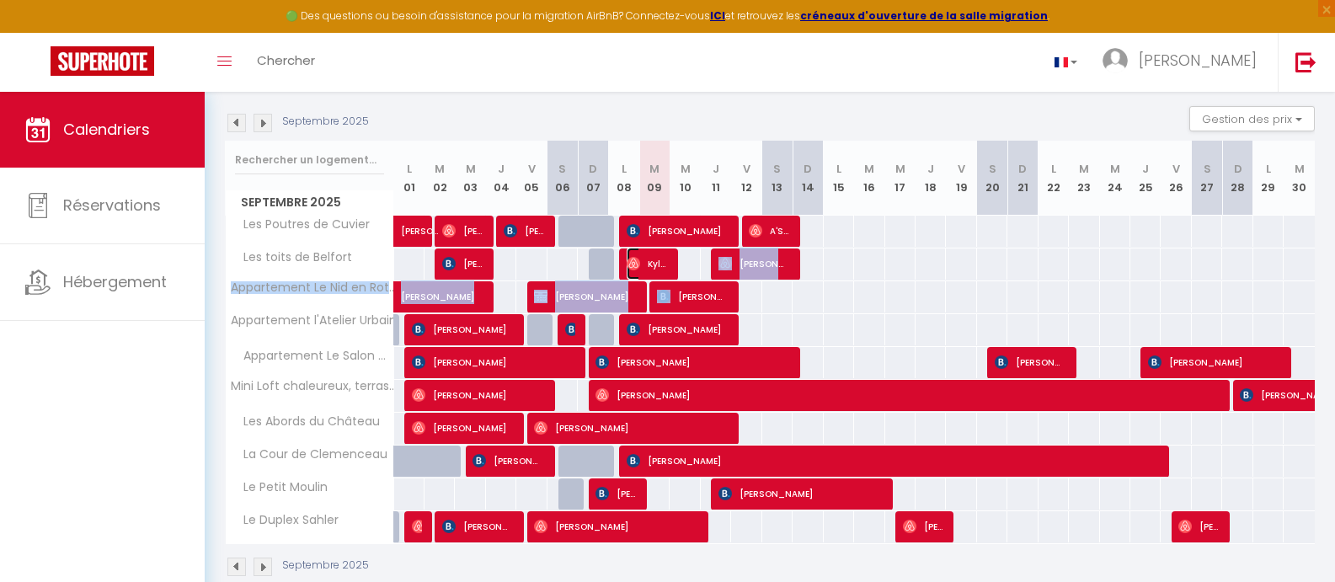
select select "1"
select select
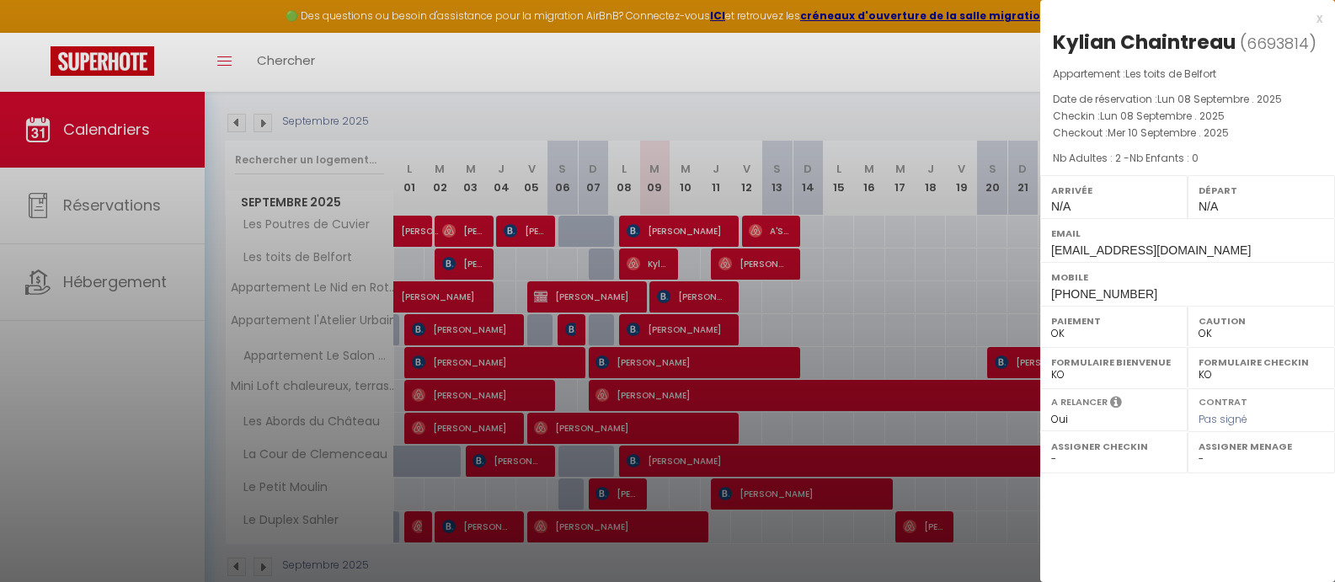
click at [664, 259] on div at bounding box center [667, 291] width 1335 height 582
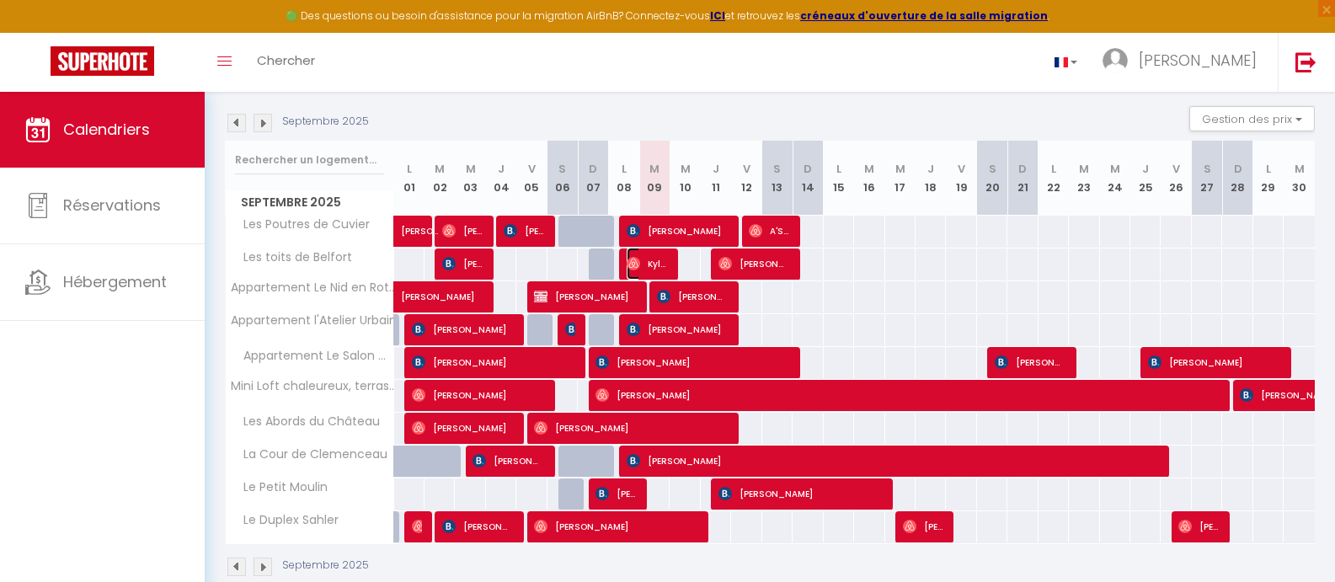
click at [664, 259] on span "Kylian Chaintreau" at bounding box center [646, 264] width 40 height 32
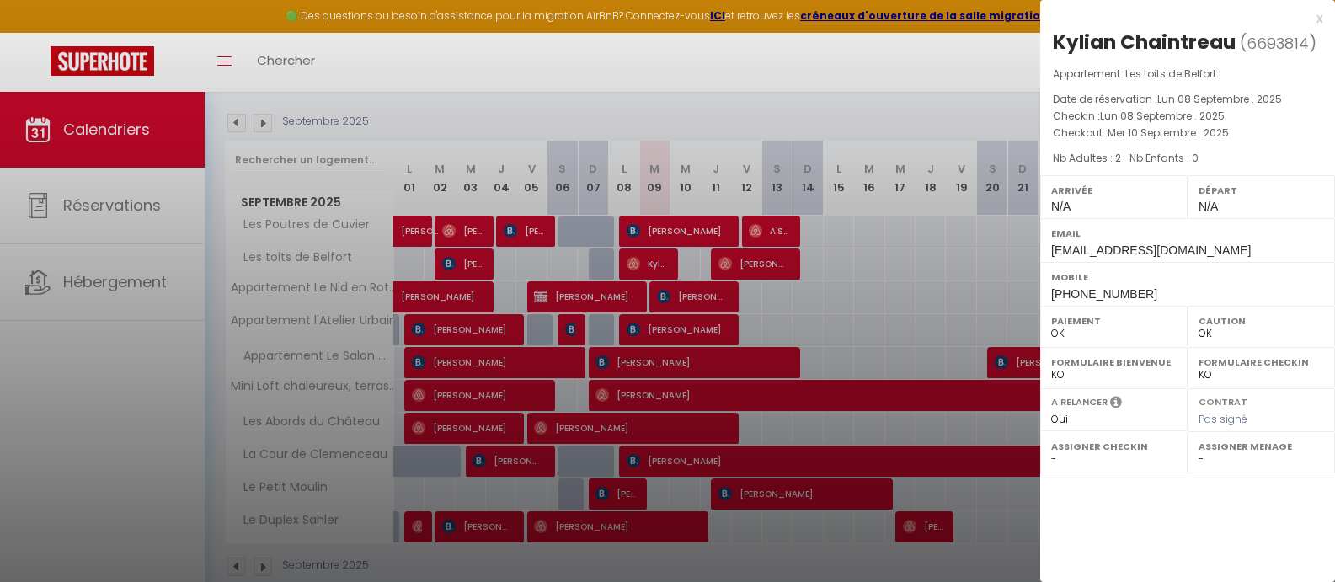
click at [664, 259] on div at bounding box center [667, 291] width 1335 height 582
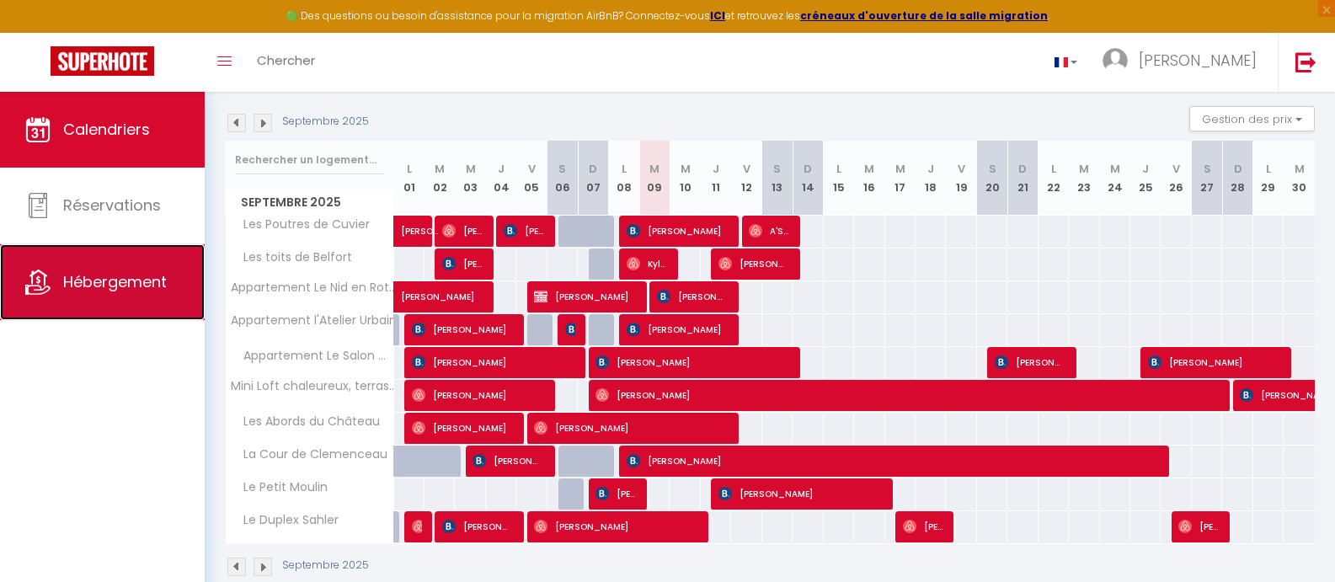
click at [122, 274] on span "Hébergement" at bounding box center [115, 281] width 104 height 21
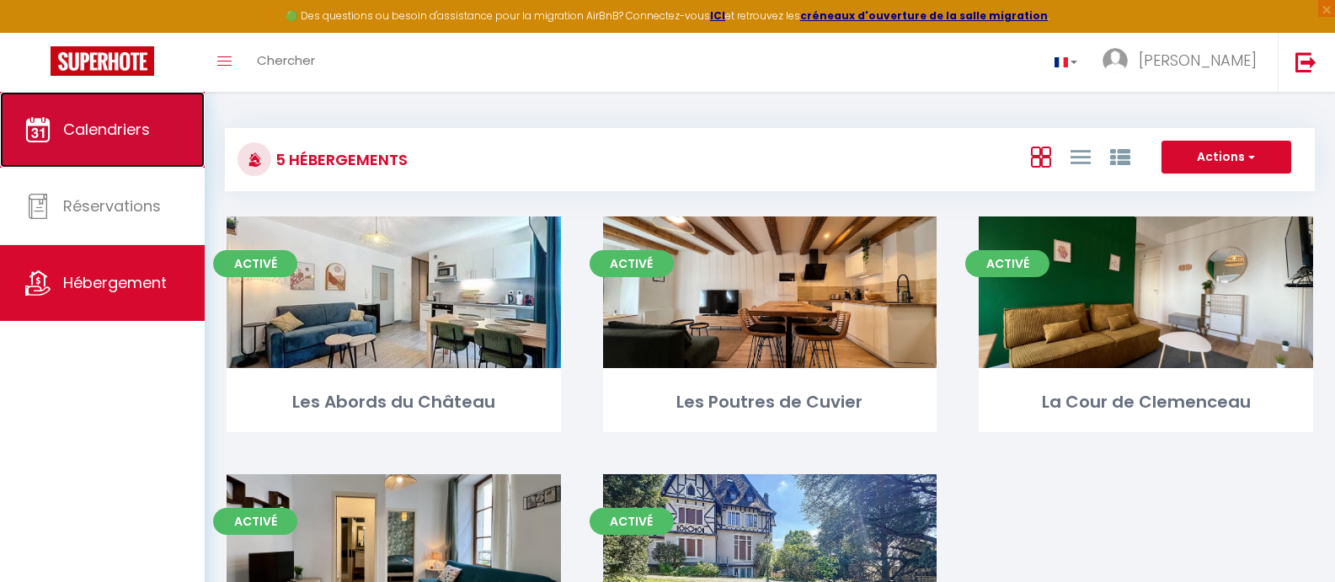
click at [115, 134] on span "Calendriers" at bounding box center [106, 129] width 87 height 21
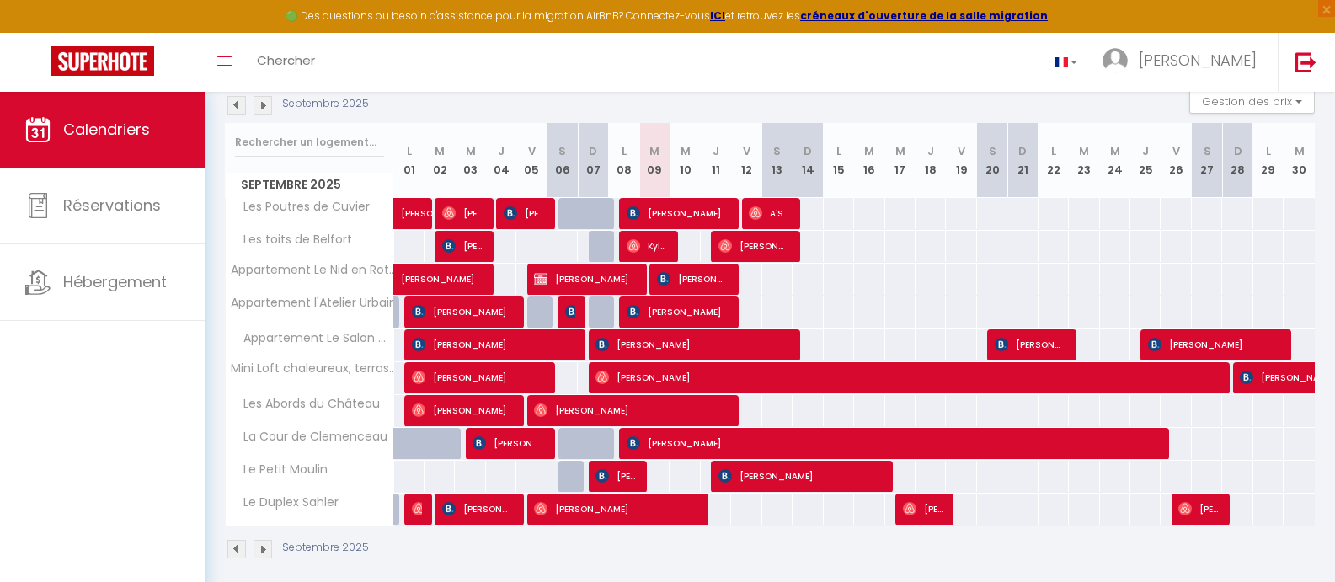
scroll to position [200, 0]
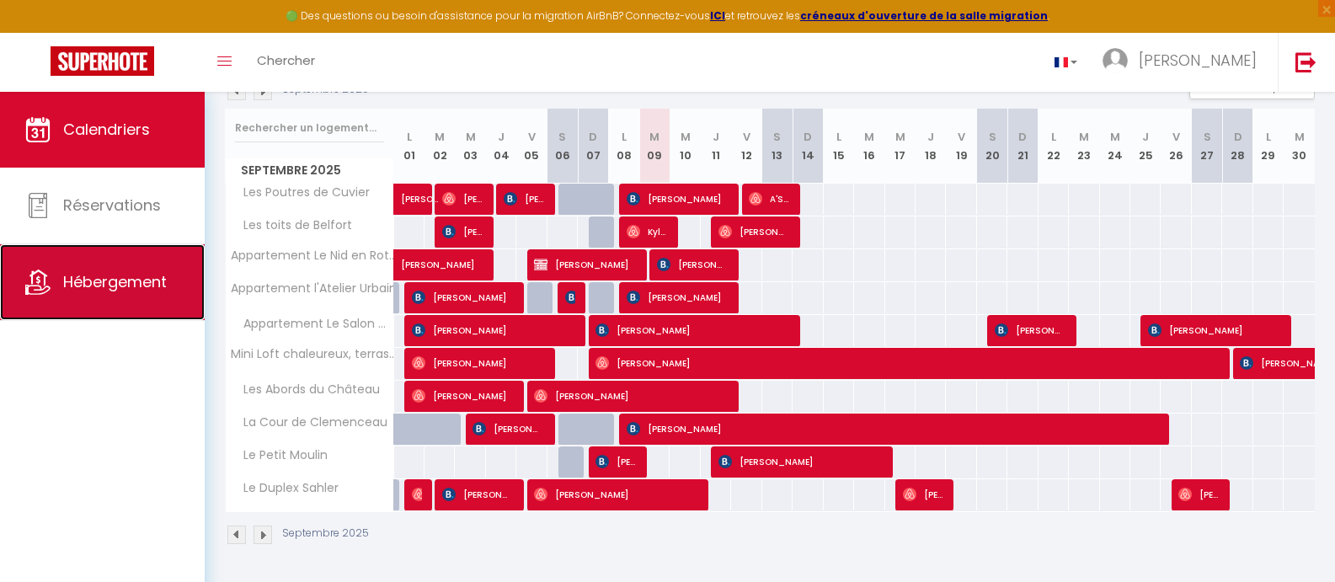
click at [53, 275] on link "Hébergement" at bounding box center [102, 282] width 205 height 76
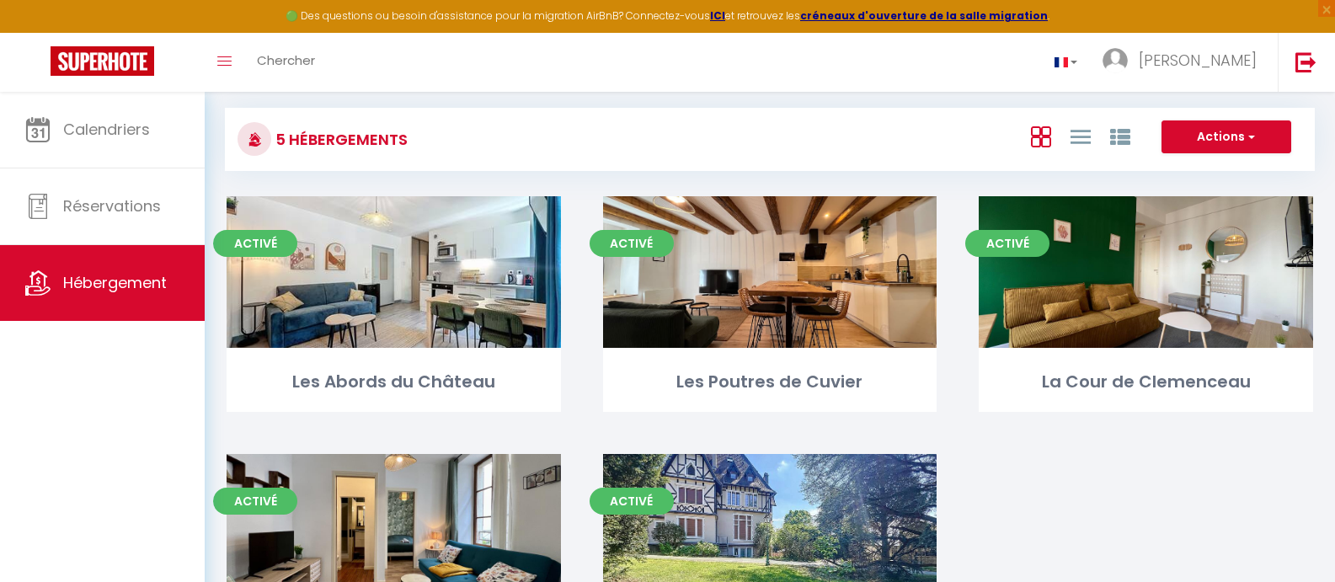
scroll to position [168, 0]
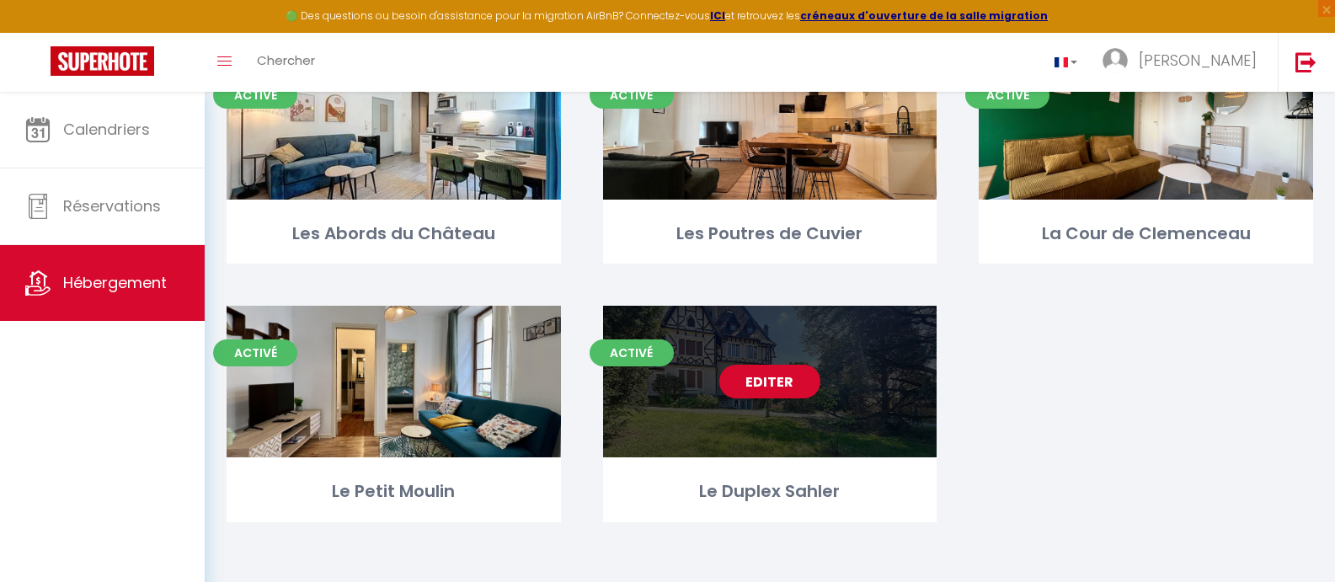
click at [663, 370] on div "Editer" at bounding box center [770, 382] width 334 height 152
select select "3"
select select "2"
select select "1"
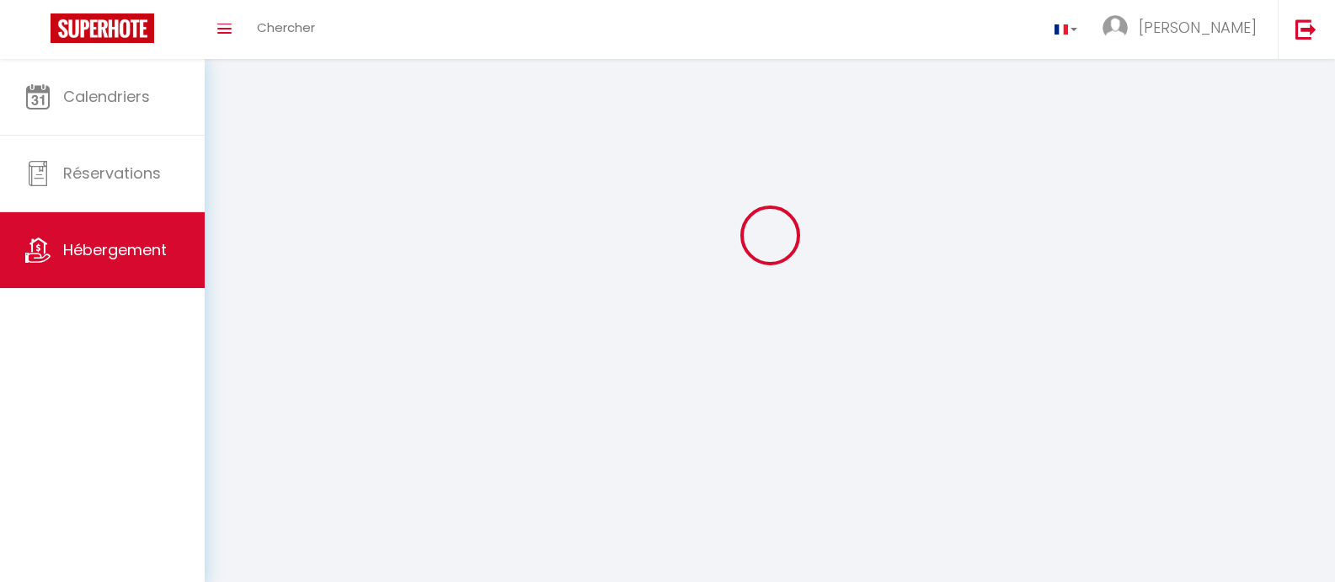
select select
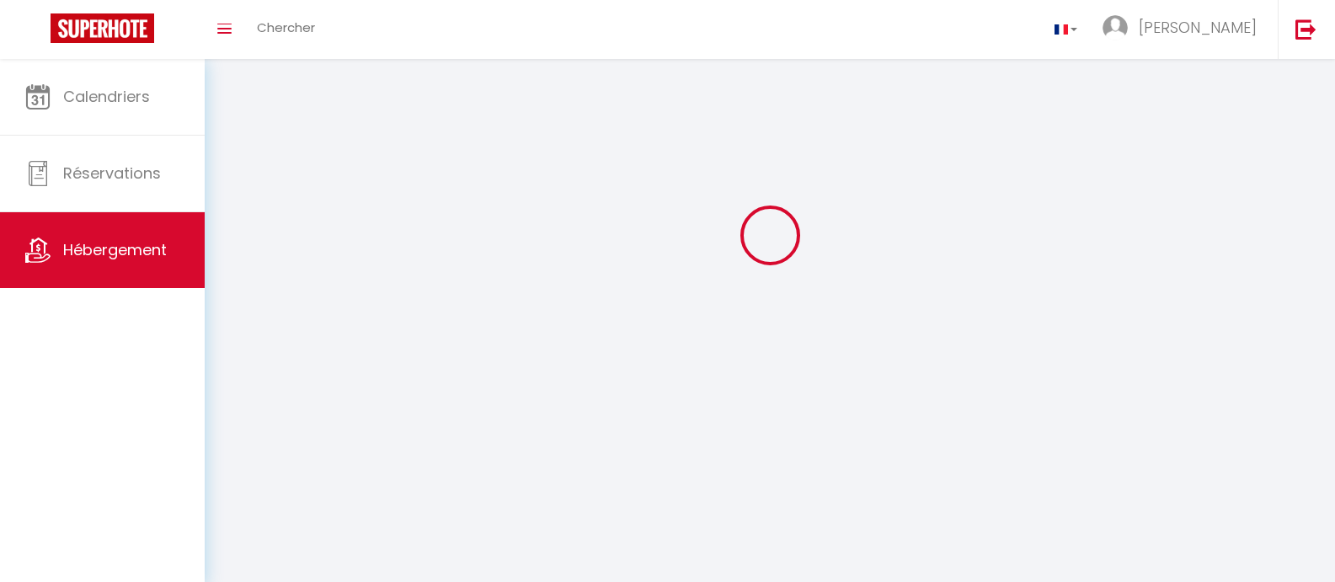
select select
checkbox input "false"
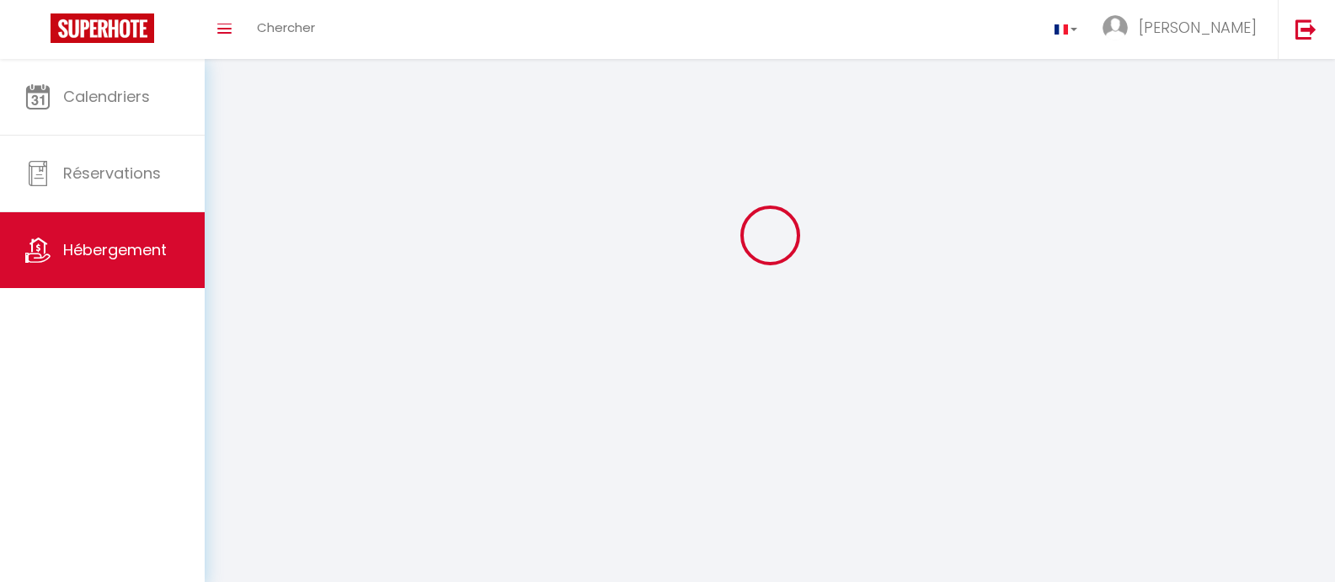
select select
select select "1"
select select "28"
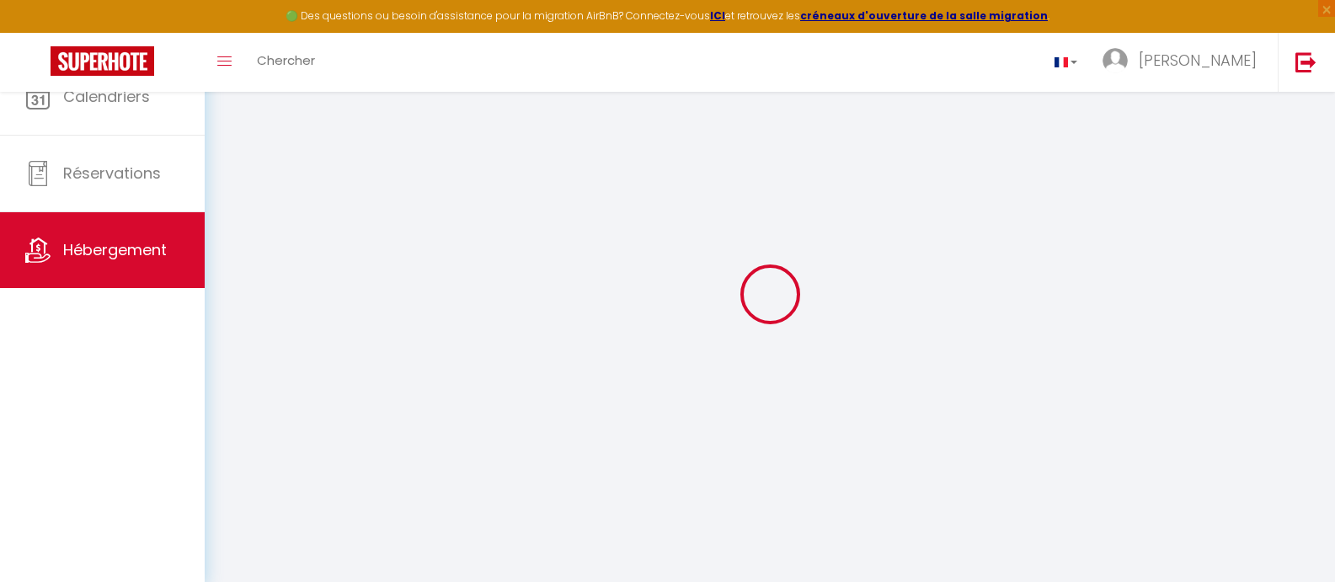
select select
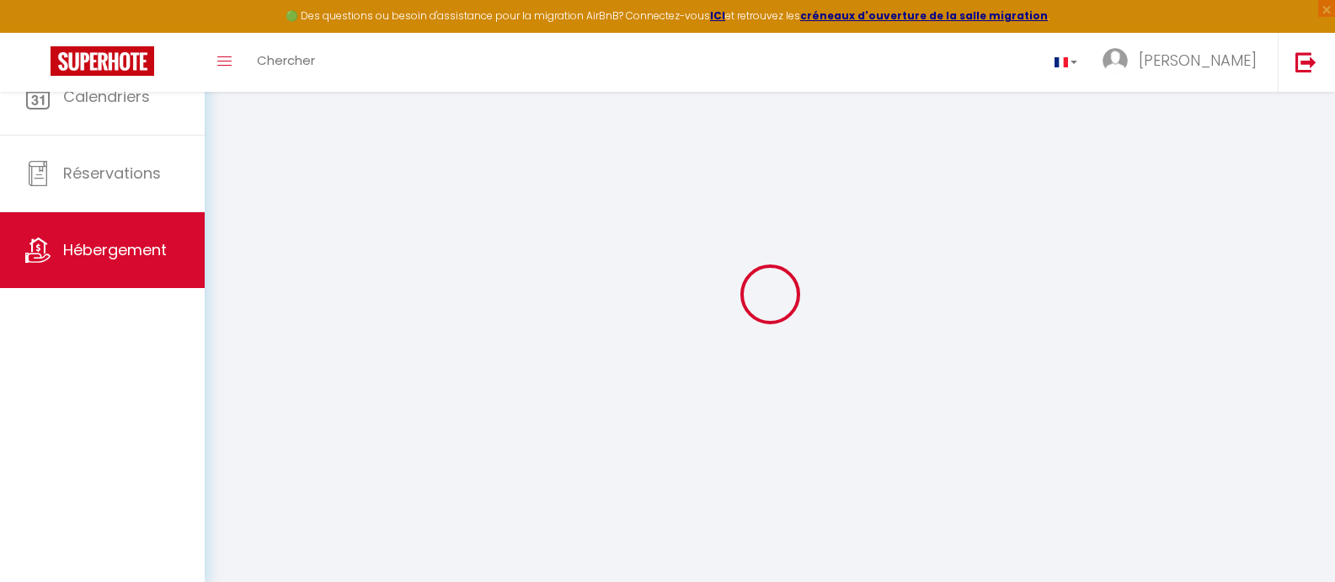
select select
checkbox input "false"
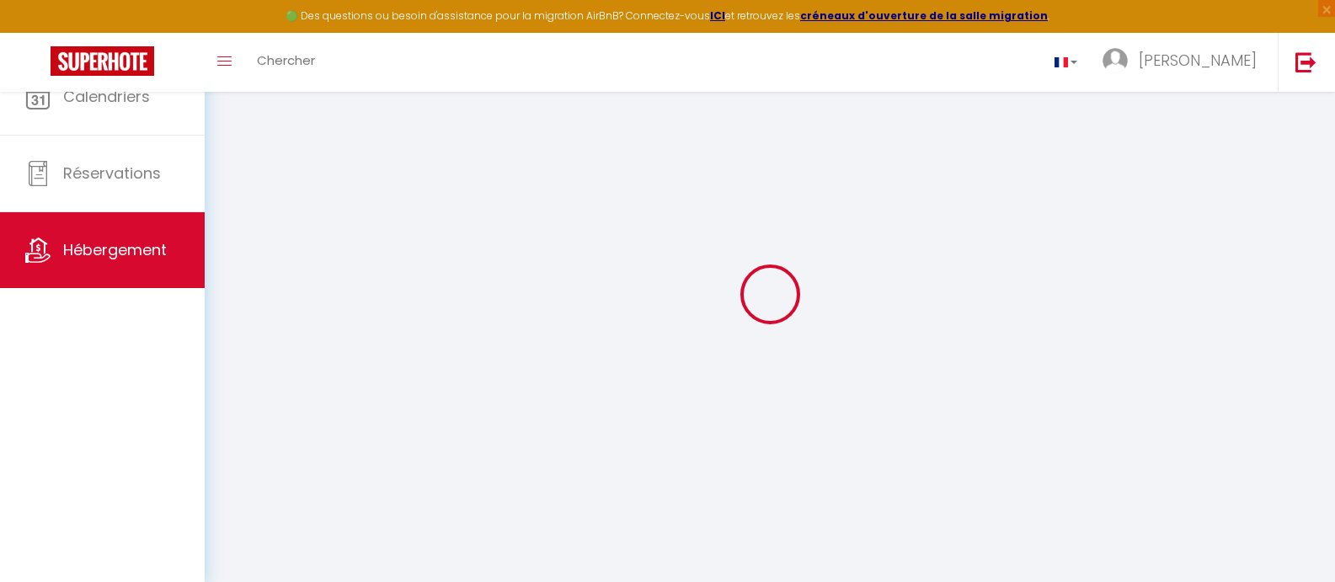
select select
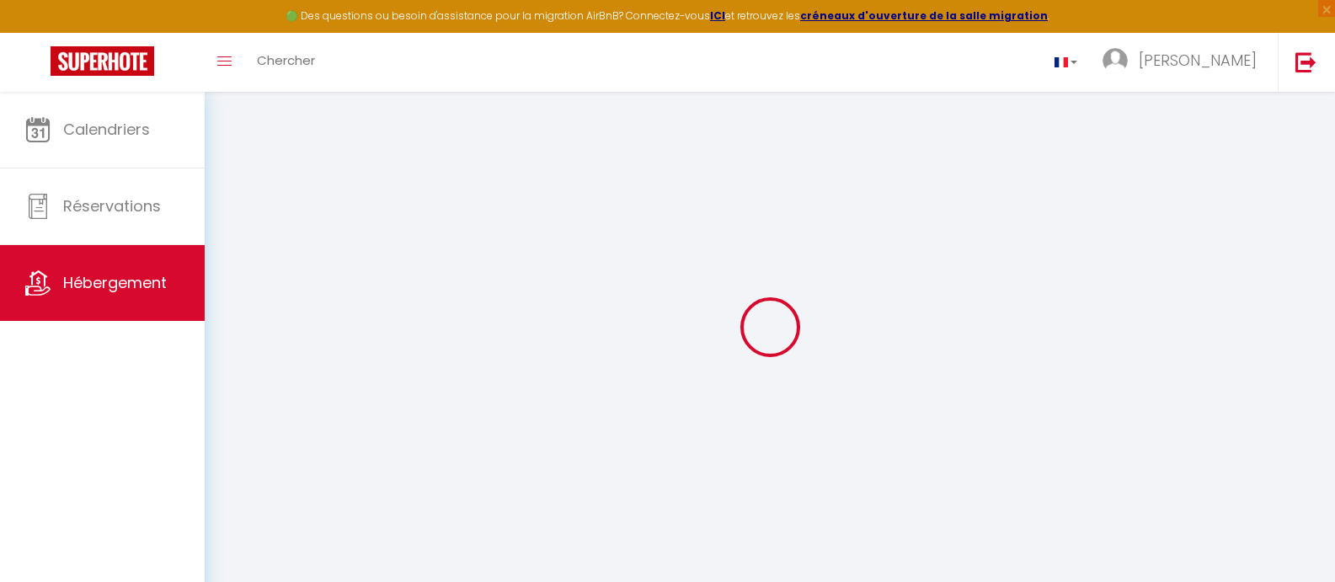
select select
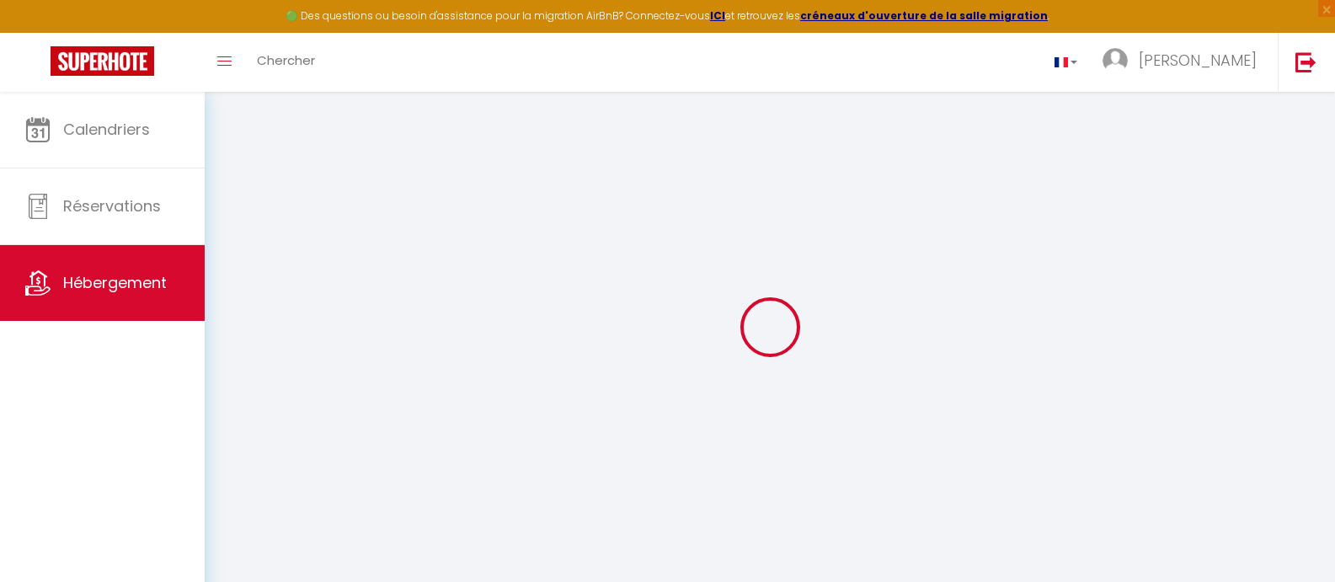
select select
checkbox input "false"
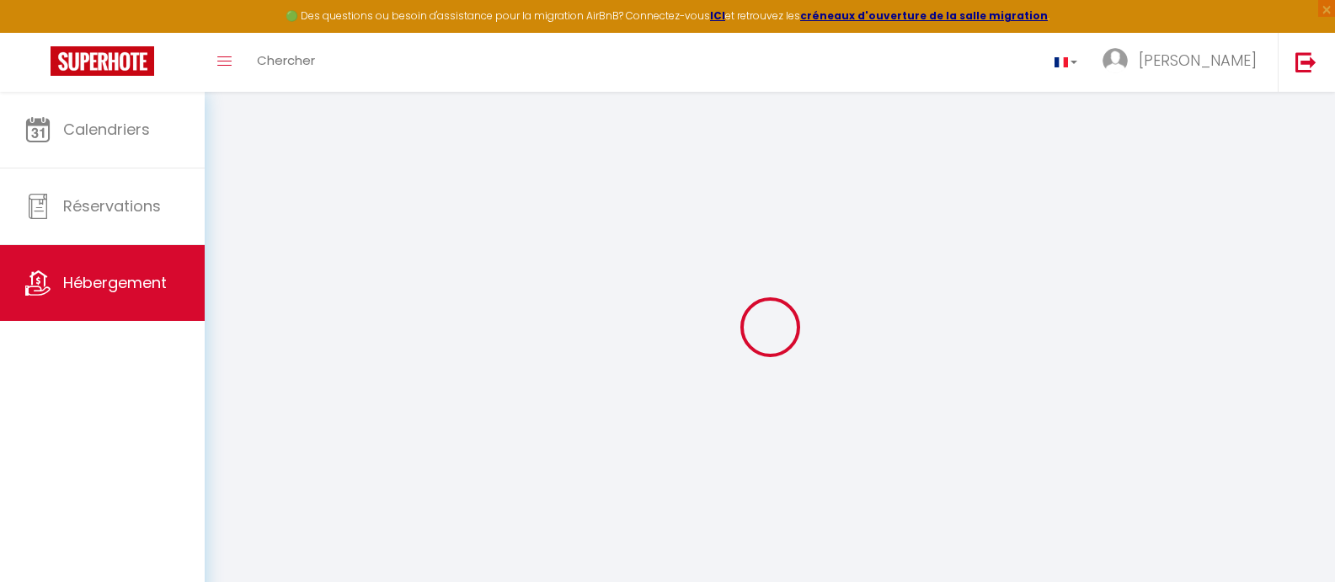
select select
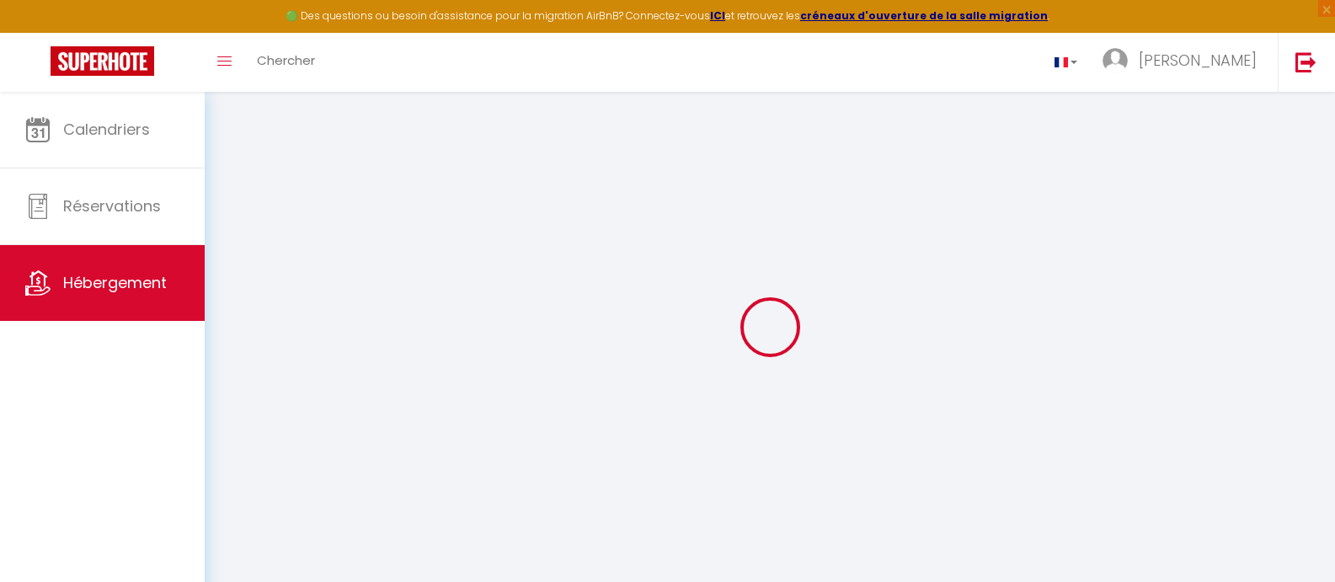
select select
checkbox input "false"
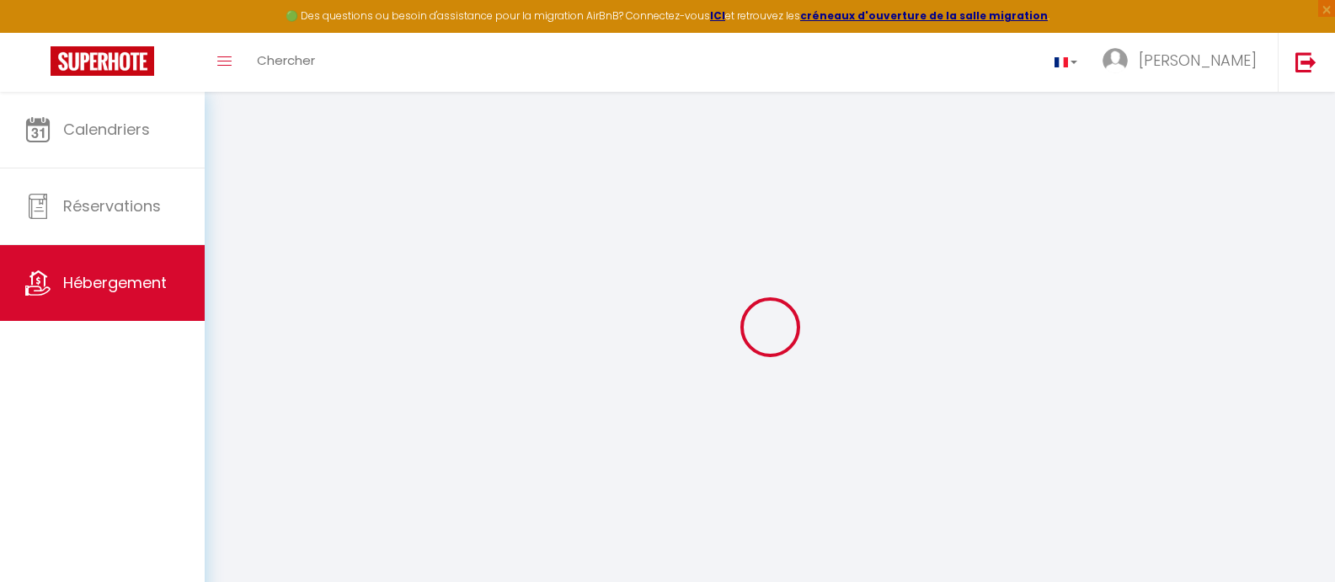
checkbox input "false"
select select
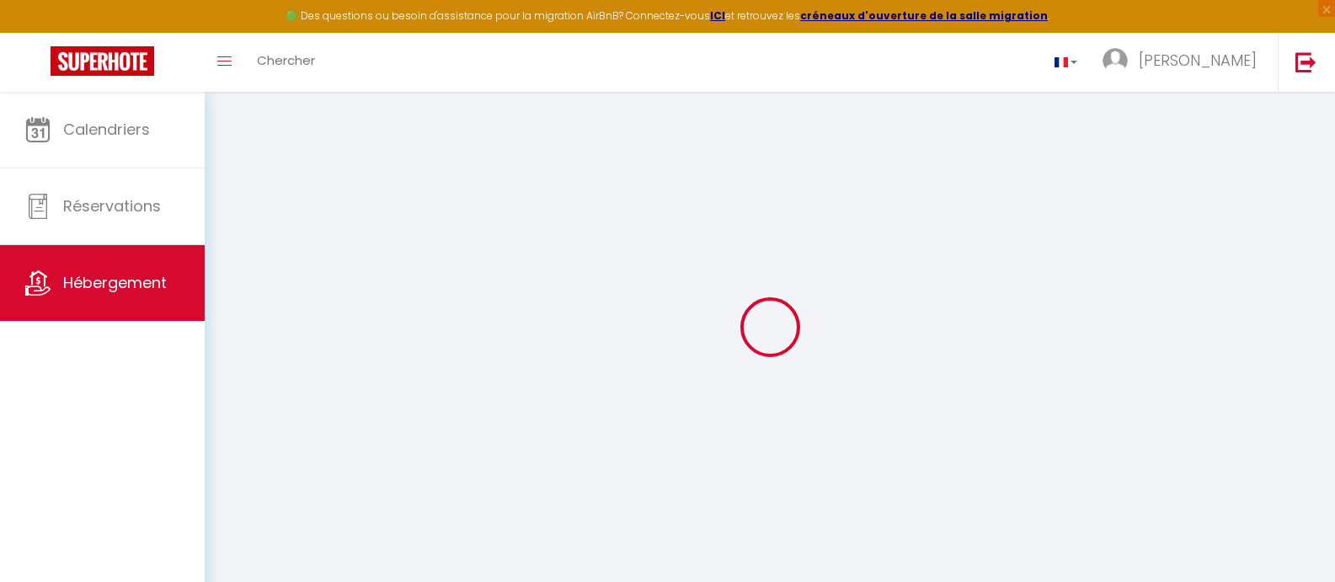
select select
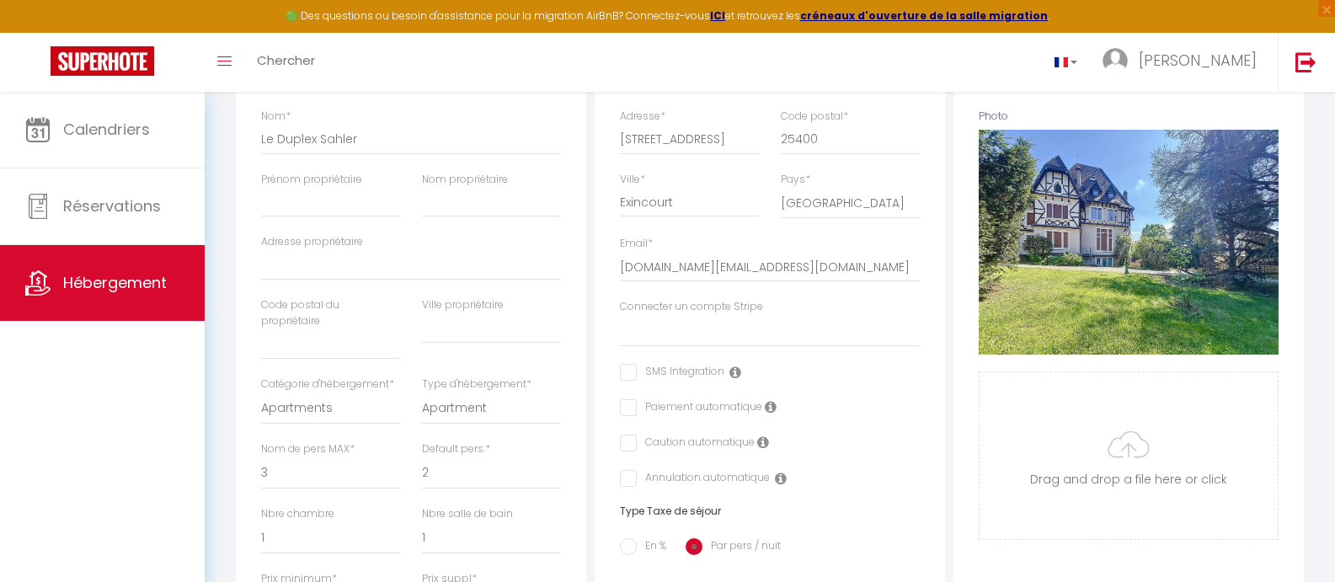
scroll to position [253, 0]
